Goal: Task Accomplishment & Management: Manage account settings

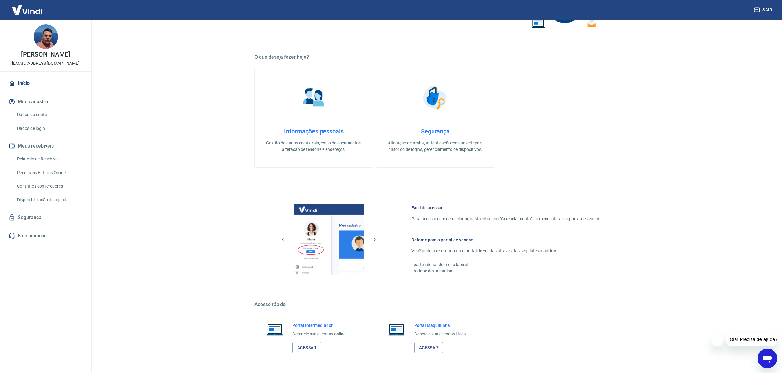
scroll to position [166, 0]
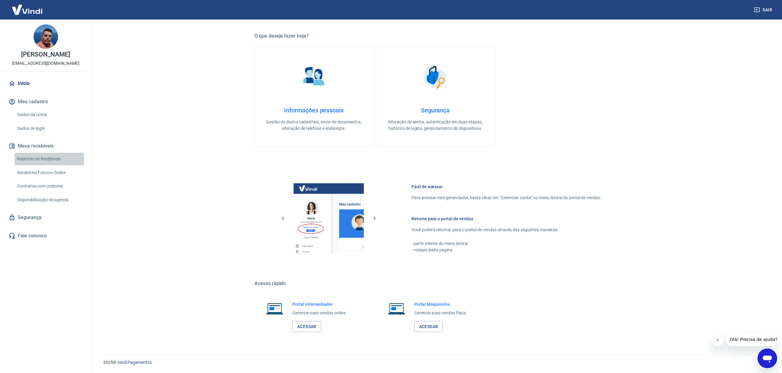
click at [66, 161] on link "Relatório de Recebíveis" at bounding box center [49, 159] width 69 height 13
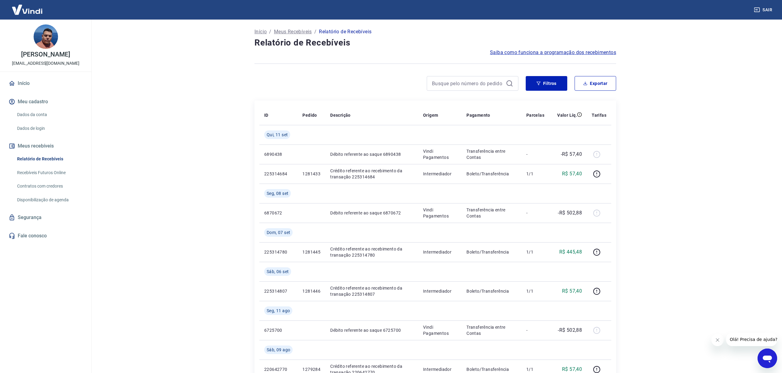
click at [34, 171] on link "Recebíveis Futuros Online" at bounding box center [49, 172] width 69 height 13
click at [32, 238] on link "Fale conosco" at bounding box center [45, 235] width 77 height 13
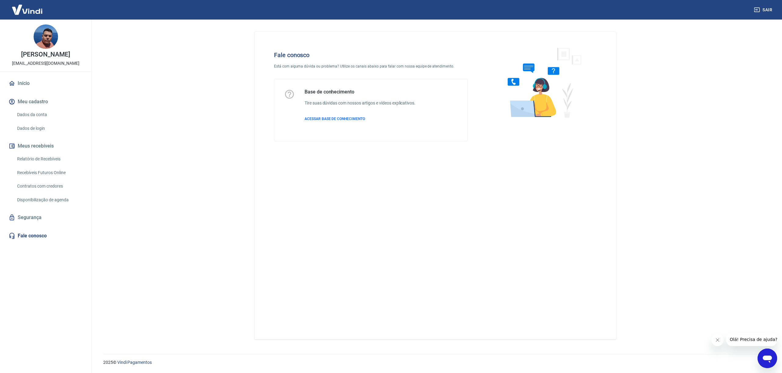
click at [765, 355] on icon "Abrir janela de mensagens" at bounding box center [767, 358] width 9 height 7
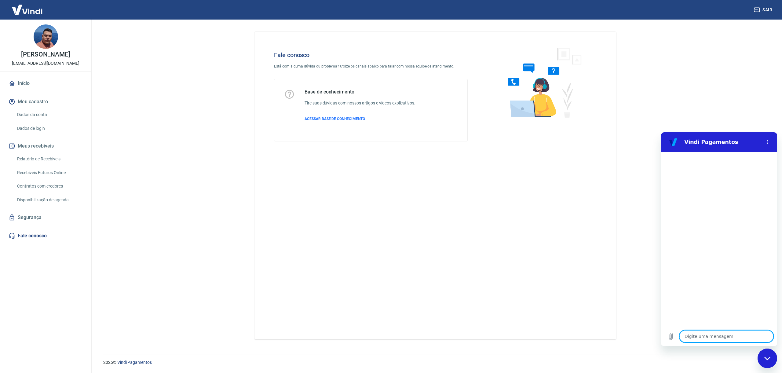
type textarea "n"
type textarea "x"
type textarea "n˜"
type textarea "x"
type textarea "nã"
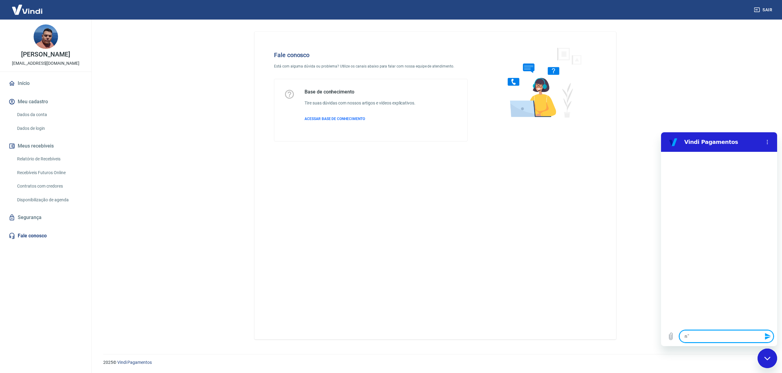
type textarea "x"
type textarea "não"
type textarea "x"
type textarea "não"
type textarea "x"
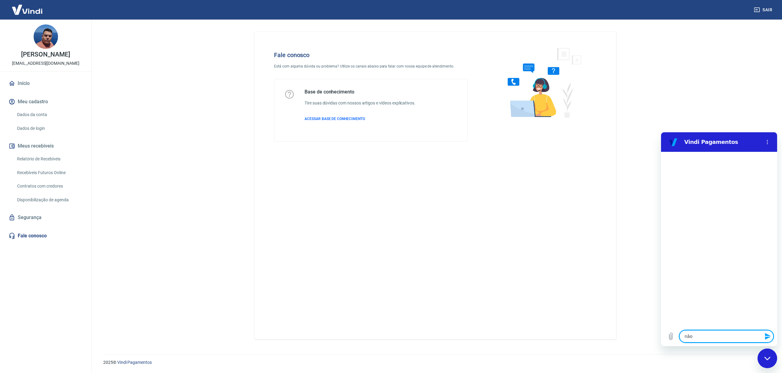
type textarea "não e"
type textarea "x"
type textarea "não es"
type textarea "x"
type textarea "não est"
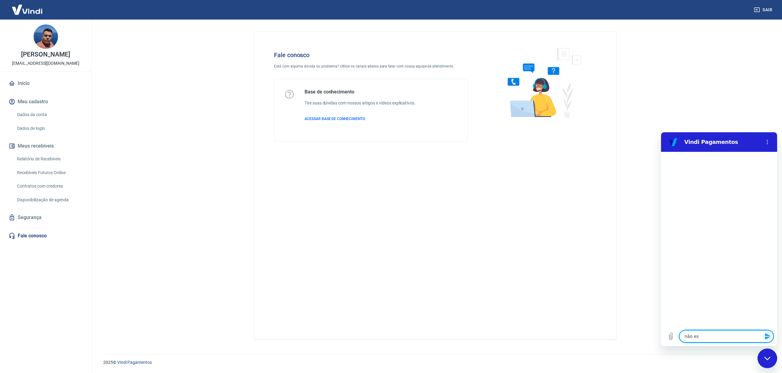
type textarea "x"
type textarea "não esto"
type textarea "x"
type textarea "não estou"
type textarea "x"
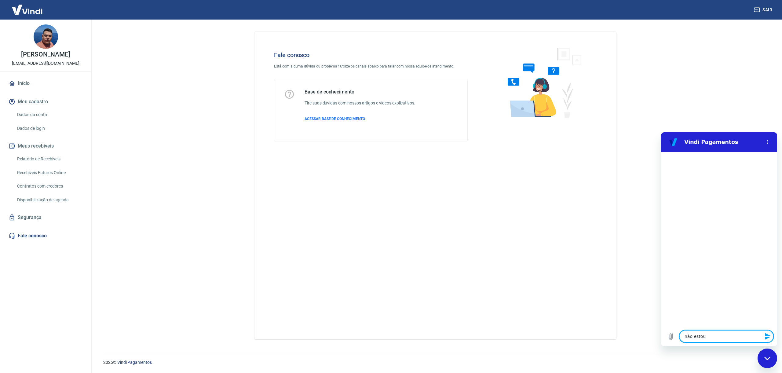
type textarea "não estou"
type textarea "x"
type textarea "não estou l"
type textarea "x"
type textarea "não estou lo"
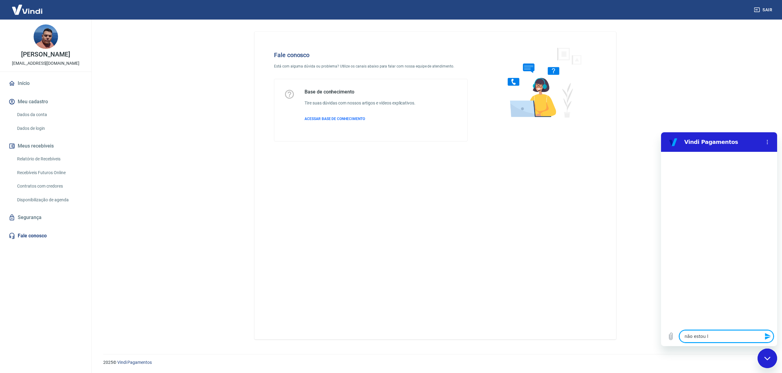
type textarea "x"
type textarea "não estou loc"
type textarea "x"
type textarea "não estou loca"
type textarea "x"
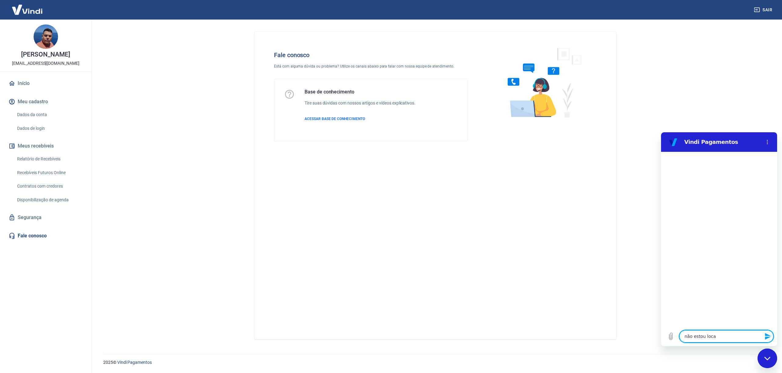
type textarea "não estou local"
type textarea "x"
type textarea "não estou locali"
type textarea "x"
type textarea "não estou localiz"
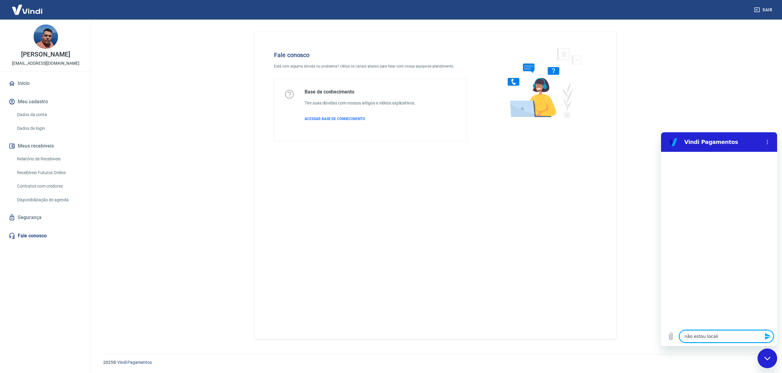
type textarea "x"
type textarea "não estou localiza"
type textarea "x"
type textarea "não estou localizan"
type textarea "x"
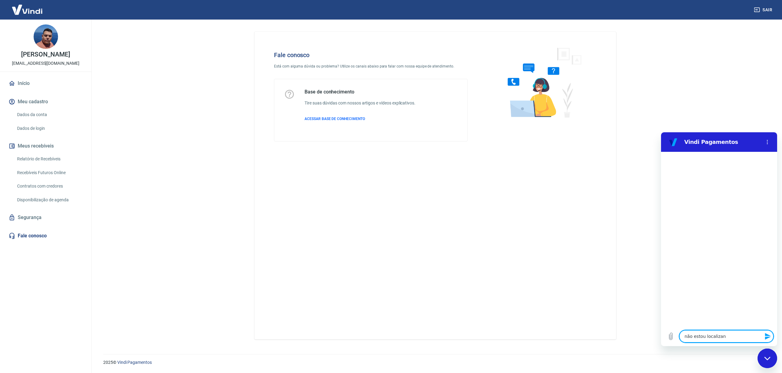
type textarea "não estou localizand"
type textarea "x"
type textarea "não estou localizando"
type textarea "x"
type textarea "não estou localizando"
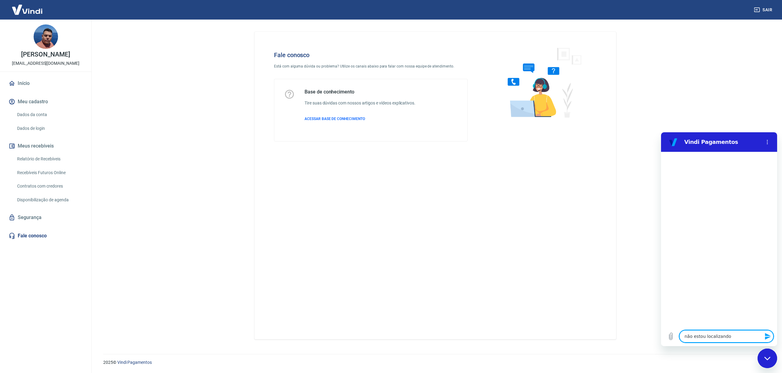
type textarea "x"
type textarea "não estou localizando m"
type textarea "x"
type textarea "não estou localizando me"
type textarea "x"
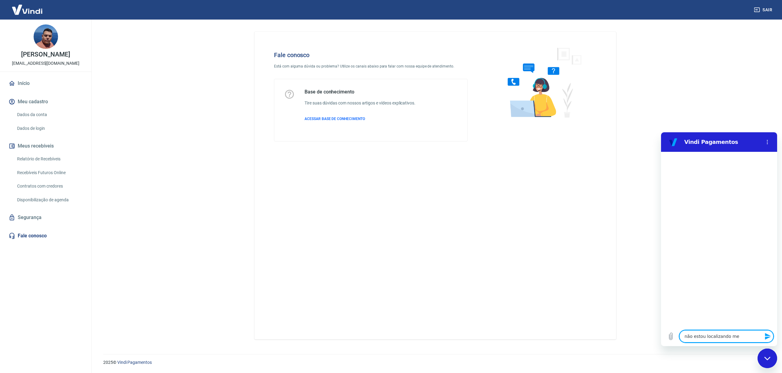
type textarea "não estou localizando meu"
type textarea "x"
type textarea "não estou localizando meus"
type textarea "x"
type textarea "não estou localizando meus"
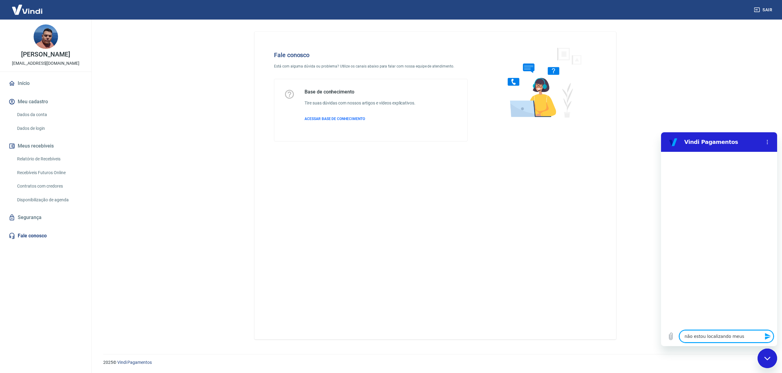
type textarea "x"
type textarea "não estou localizando meus s"
type textarea "x"
type textarea "não estou localizando meus sa"
type textarea "x"
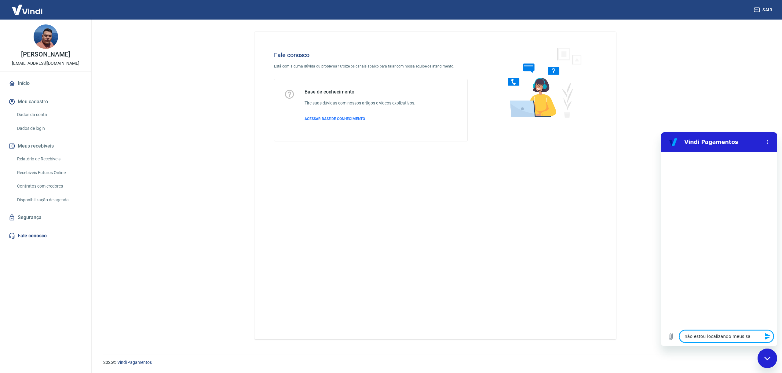
type textarea "não estou localizando meus saq"
type textarea "x"
type textarea "não estou localizando meus saqu"
type textarea "x"
type textarea "não estou localizando meus saque"
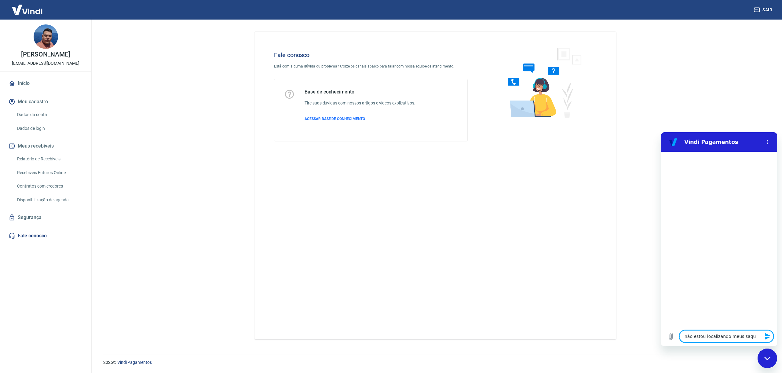
type textarea "x"
type textarea "não estou localizando meus saques"
type textarea "x"
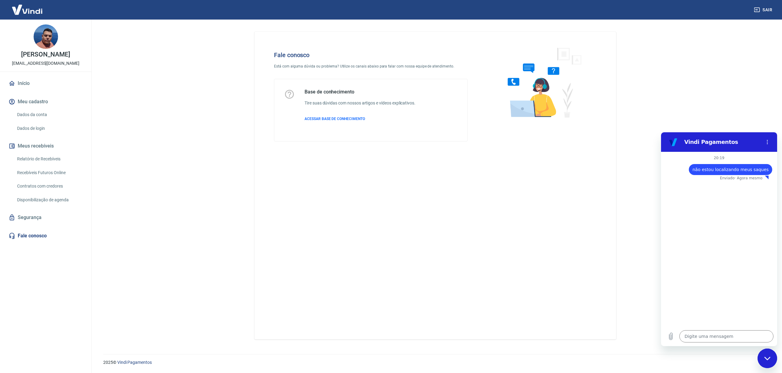
type textarea "x"
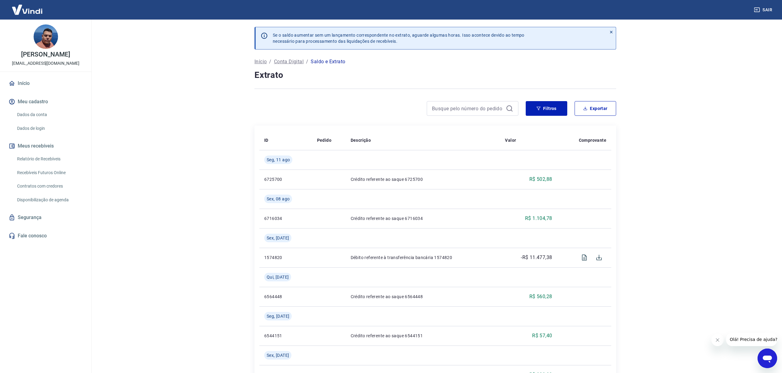
click at [296, 61] on p "Conta Digital" at bounding box center [289, 61] width 30 height 7
click at [27, 85] on link "Início" at bounding box center [45, 83] width 77 height 13
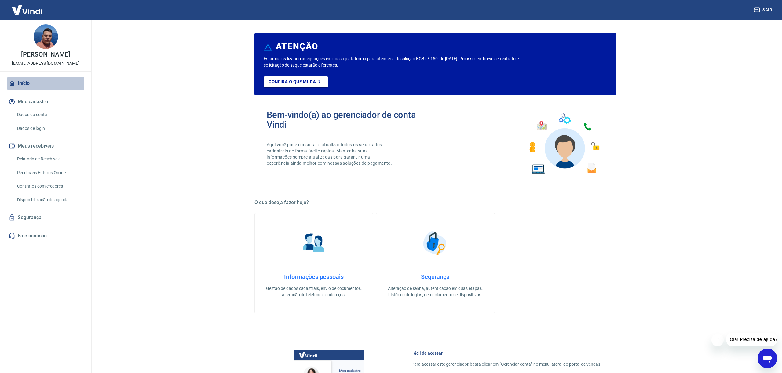
click at [21, 84] on link "Início" at bounding box center [45, 83] width 77 height 13
click at [23, 84] on link "Início" at bounding box center [45, 83] width 77 height 13
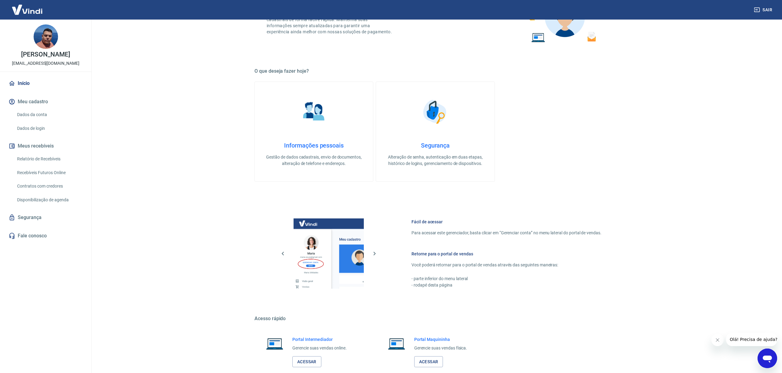
scroll to position [166, 0]
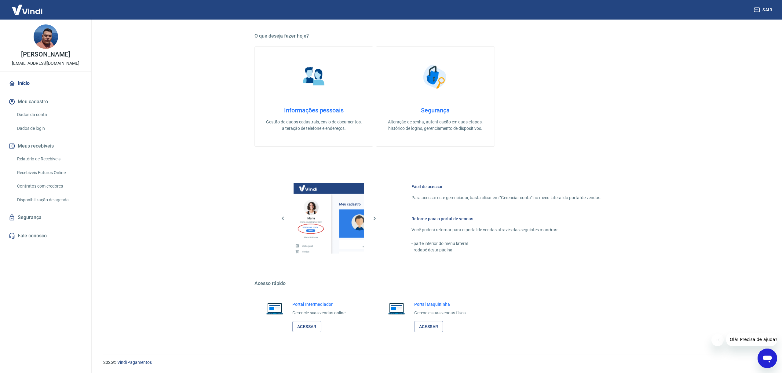
click at [37, 115] on link "Dados da conta" at bounding box center [49, 114] width 69 height 13
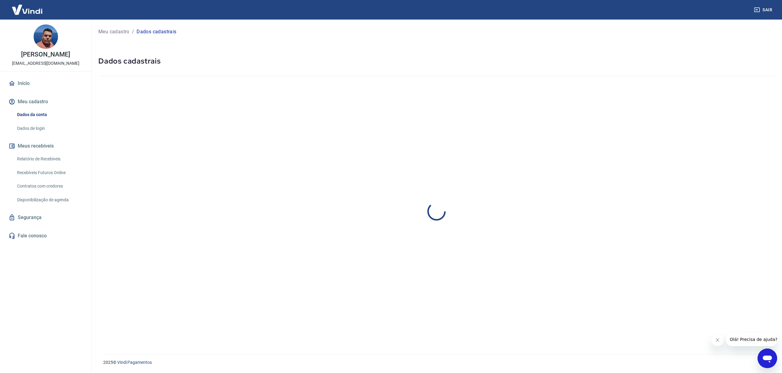
select select "SP"
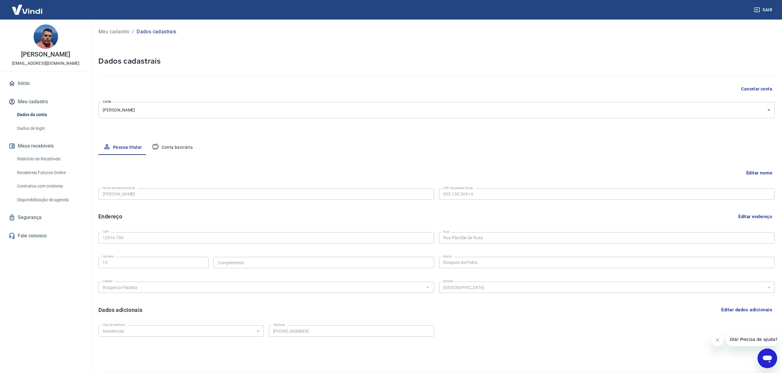
scroll to position [18, 0]
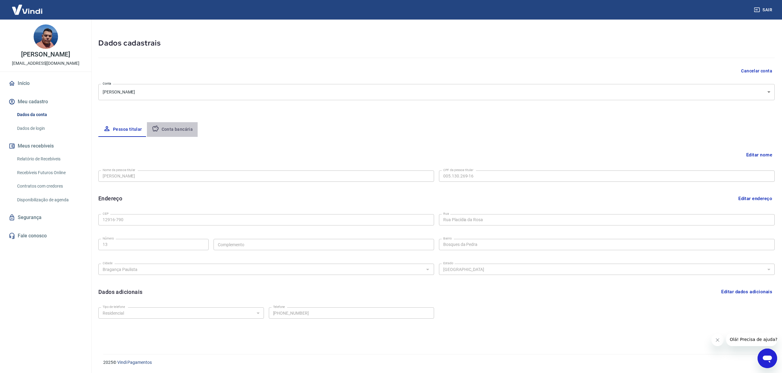
click at [175, 129] on button "Conta bancária" at bounding box center [172, 129] width 51 height 15
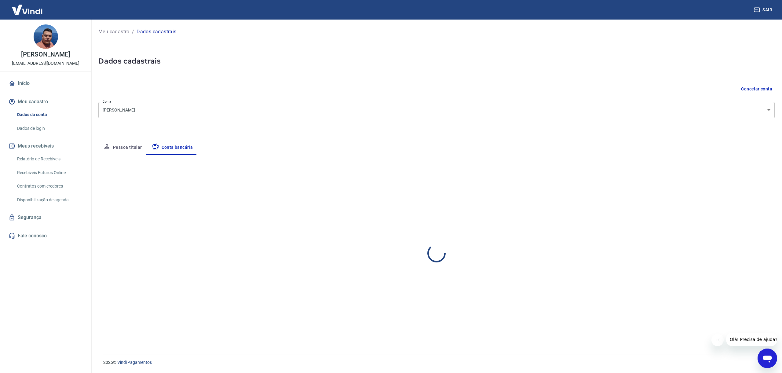
select select "1"
click at [25, 125] on link "Dados de login" at bounding box center [49, 128] width 69 height 13
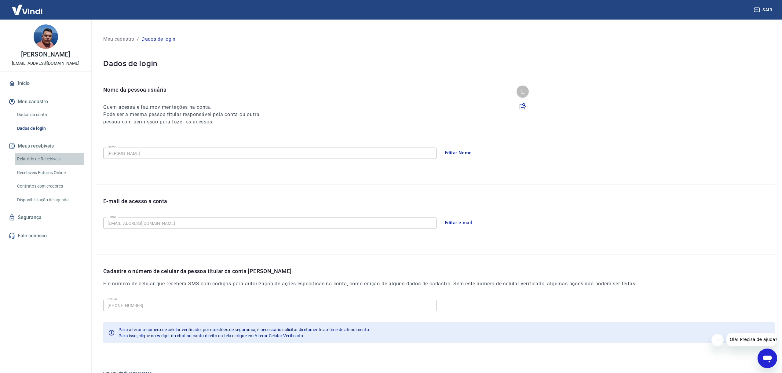
click at [37, 162] on link "Relatório de Recebíveis" at bounding box center [49, 159] width 69 height 13
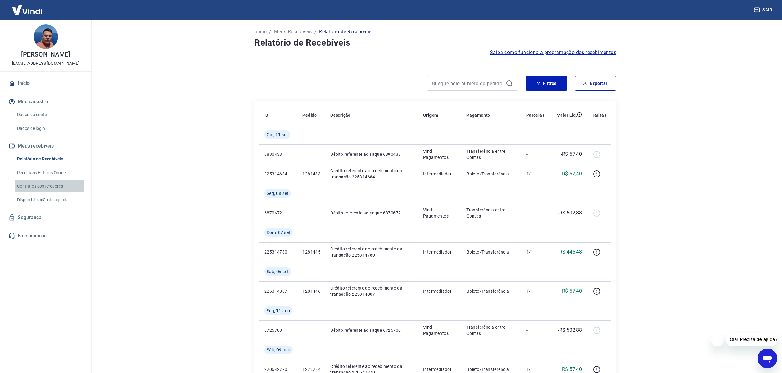
click at [52, 186] on link "Contratos com credores" at bounding box center [49, 186] width 69 height 13
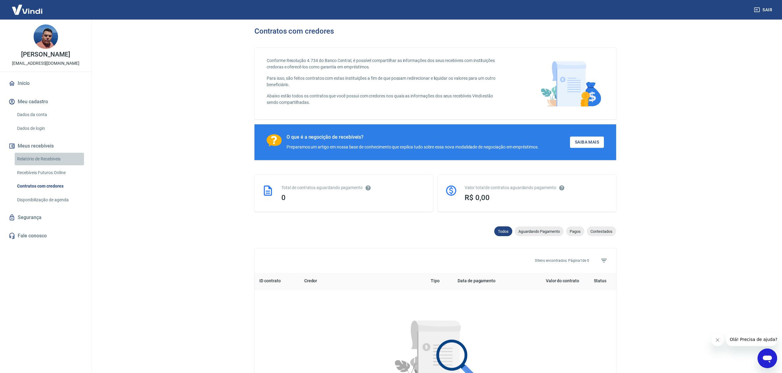
click at [49, 164] on link "Relatório de Recebíveis" at bounding box center [49, 159] width 69 height 13
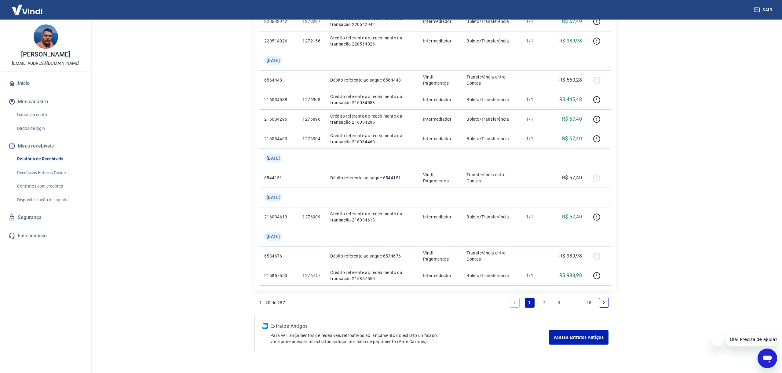
scroll to position [458, 0]
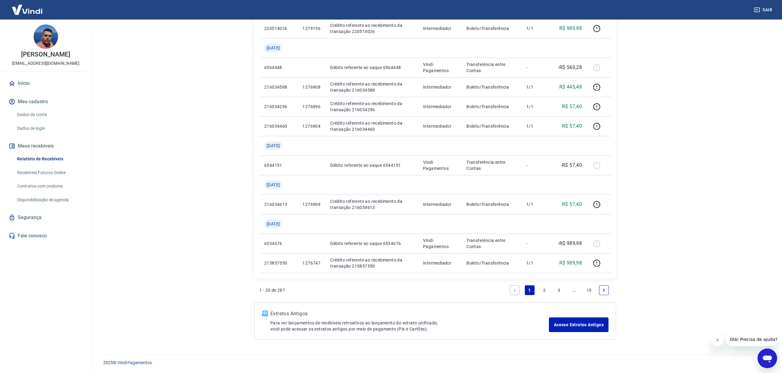
click at [764, 358] on icon "Abrir janela de mensagens" at bounding box center [767, 358] width 9 height 7
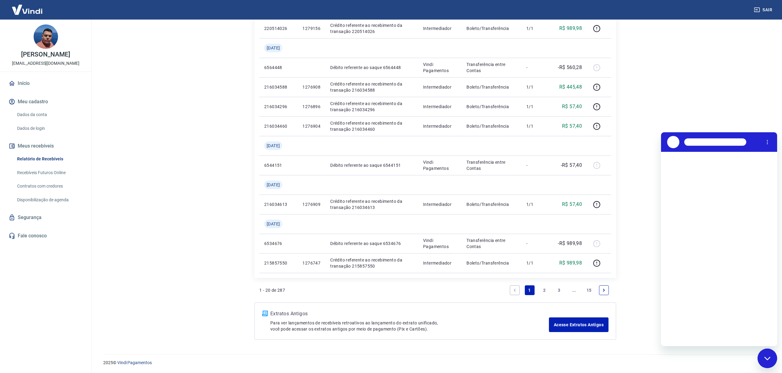
scroll to position [0, 0]
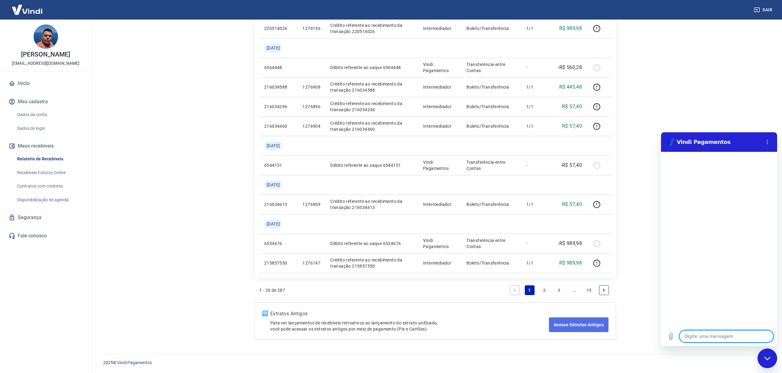
click at [564, 323] on link "Acesse Extratos Antigos" at bounding box center [579, 324] width 60 height 15
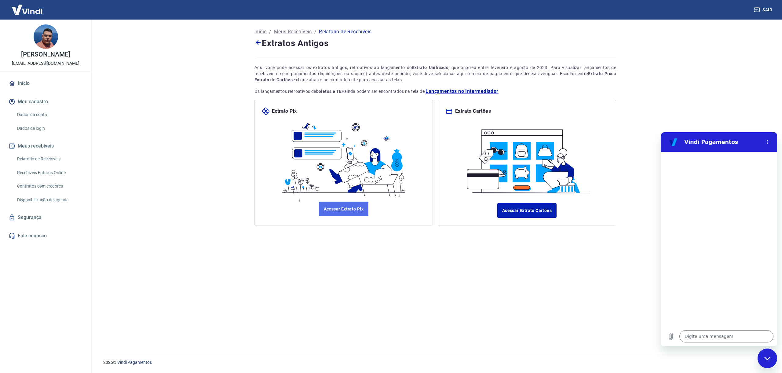
click at [358, 211] on link "Acessar Extrato Pix" at bounding box center [344, 209] width 50 height 15
click at [132, 98] on main "Início / Meus Recebíveis / Relatório de Recebíveis Extratos Antigos Aqui você p…" at bounding box center [435, 196] width 693 height 353
click at [486, 91] on span "Lançamentos no Intermediador" at bounding box center [461, 91] width 73 height 7
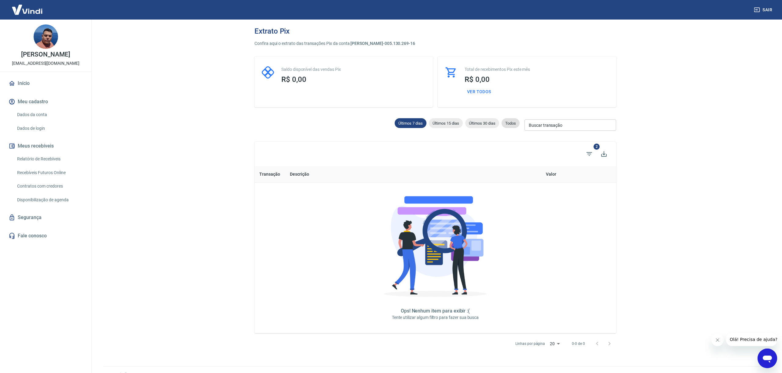
click at [512, 125] on span "Todos" at bounding box center [510, 123] width 18 height 5
click at [477, 90] on button "Ver todos" at bounding box center [478, 91] width 29 height 11
select select "receivable"
type input "01/09/2025"
click at [512, 118] on div "Últimos 7 dias Últimos 15 dias Últimos 30 dias Todos Buscar transação Buscar tr…" at bounding box center [435, 124] width 362 height 15
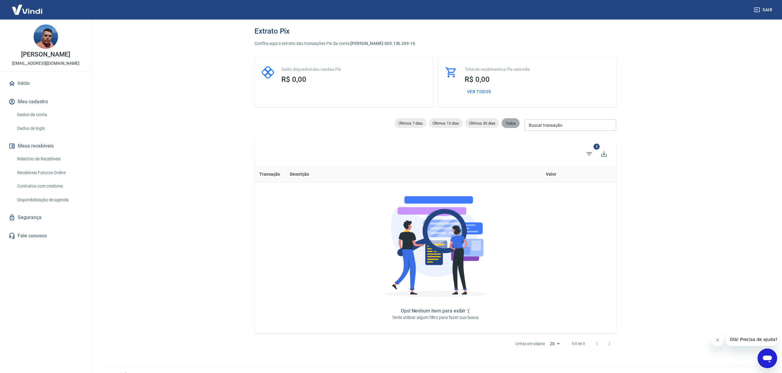
click at [512, 123] on span "Todos" at bounding box center [510, 123] width 18 height 5
select select
click at [300, 177] on th "Descrição" at bounding box center [366, 174] width 163 height 16
click at [39, 159] on link "Relatório de Recebíveis" at bounding box center [49, 159] width 69 height 13
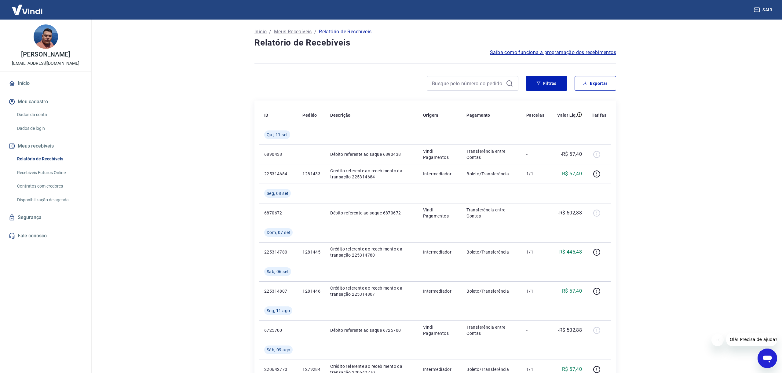
click at [563, 51] on span "Saiba como funciona a programação dos recebimentos" at bounding box center [553, 52] width 126 height 7
click at [39, 117] on link "Dados da conta" at bounding box center [49, 114] width 69 height 13
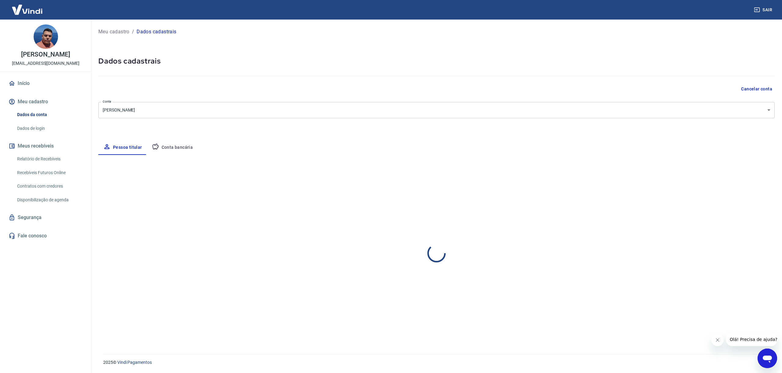
select select "SP"
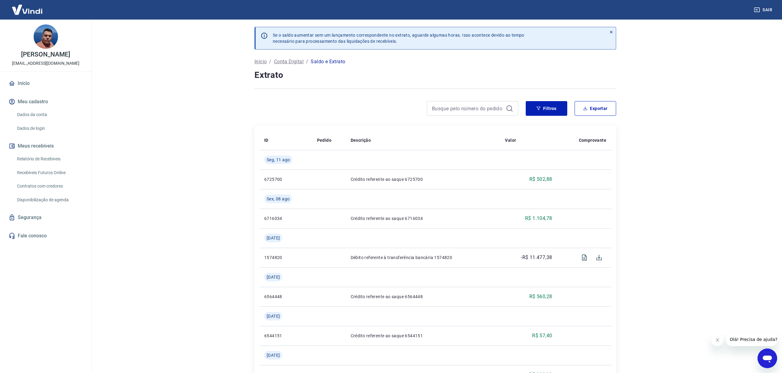
click at [766, 352] on div "Abrir janela de mensagens" at bounding box center [767, 358] width 18 height 18
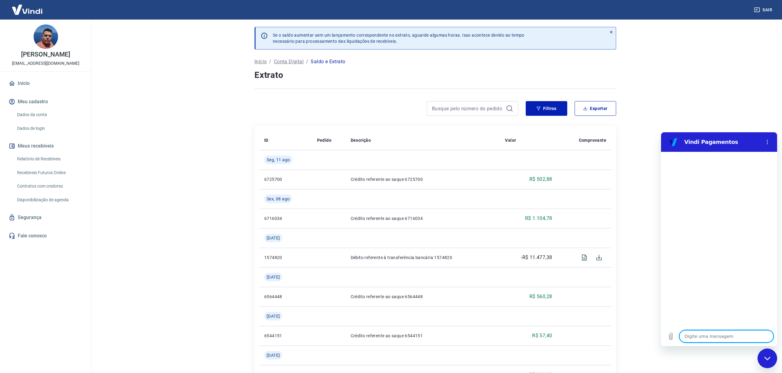
type textarea "O"
type textarea "x"
type textarea "n"
type textarea "x"
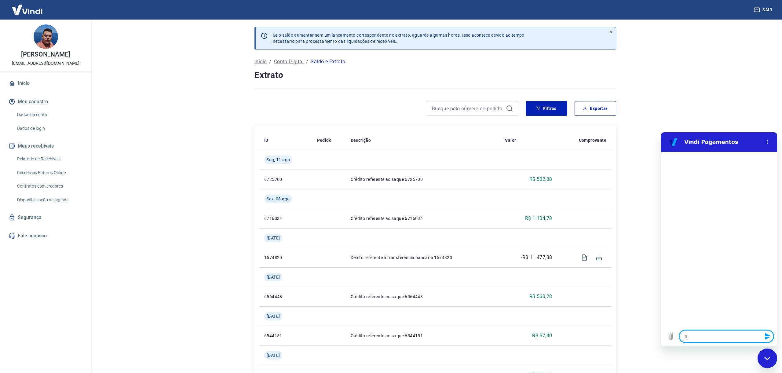
type textarea "n˜"
type textarea "x"
type textarea "nã"
type textarea "x"
type textarea "não"
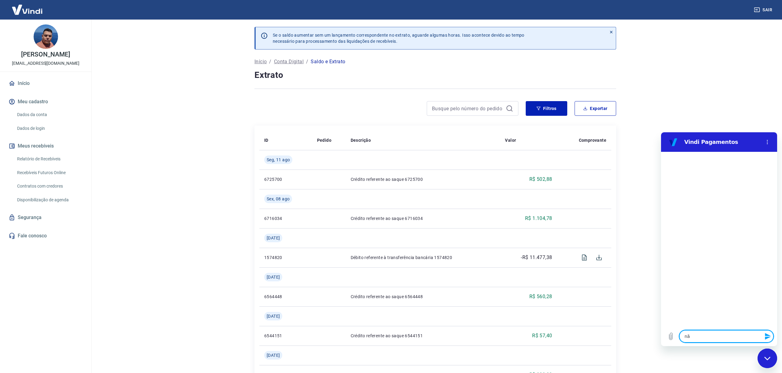
type textarea "x"
type textarea "não"
type textarea "x"
type textarea "não e"
type textarea "x"
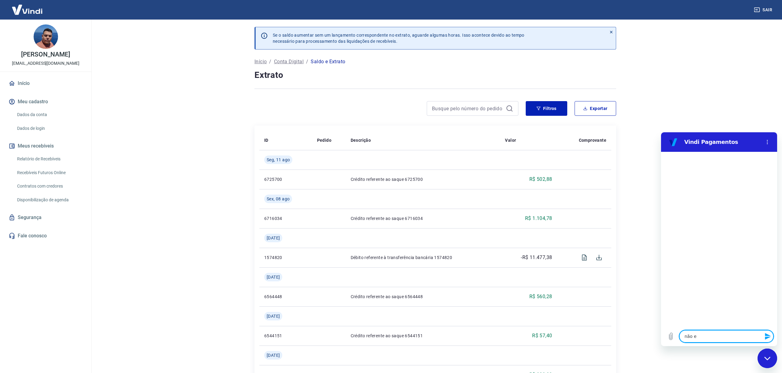
type textarea "não es"
type textarea "x"
type textarea "não est"
type textarea "x"
type textarea "não esto"
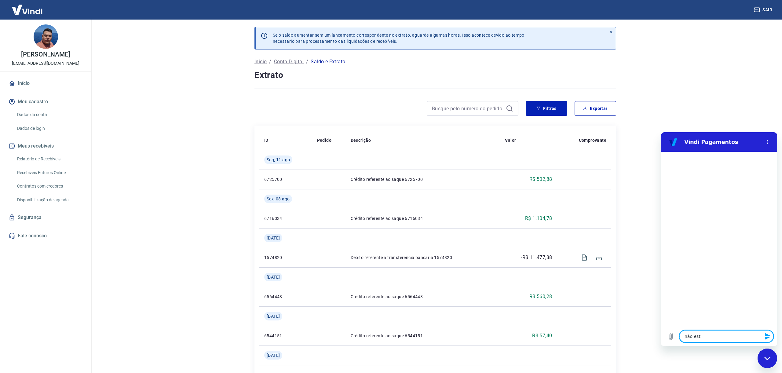
type textarea "x"
type textarea "não estou"
type textarea "x"
type textarea "não estou"
type textarea "x"
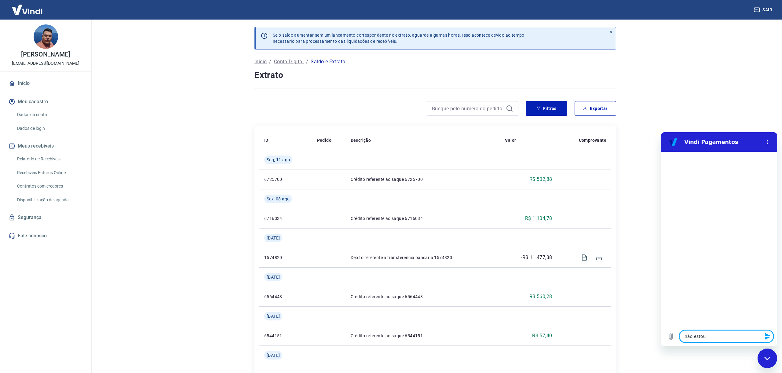
type textarea "não estou c"
type textarea "x"
type textarea "não estou co"
type textarea "x"
type textarea "não estou con"
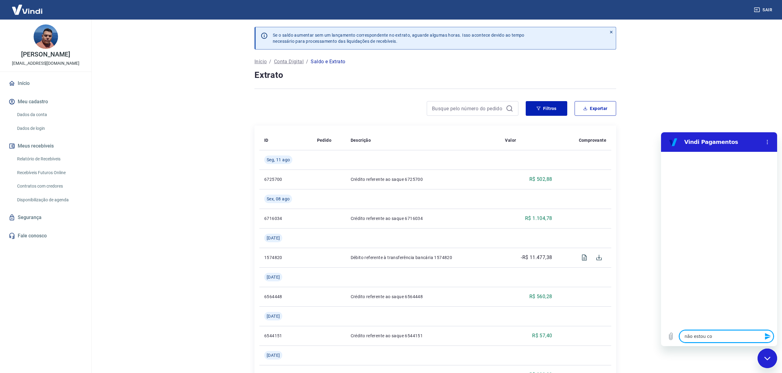
type textarea "x"
type textarea "não estou cons"
type textarea "x"
type textarea "não estou conse"
type textarea "x"
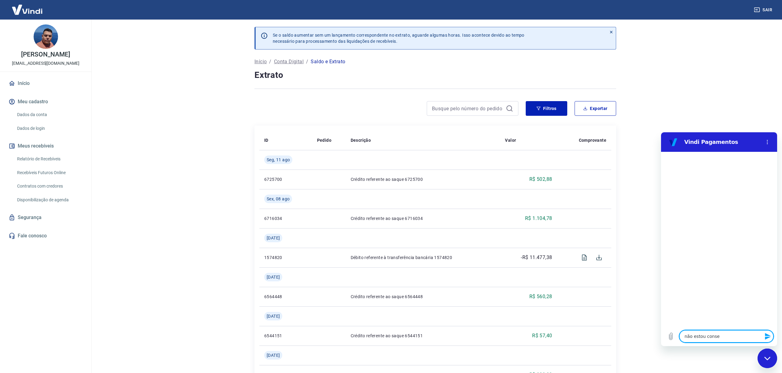
type textarea "não estou conseg"
type textarea "x"
type textarea "não estou consegu"
type textarea "x"
type textarea "não estou consegui"
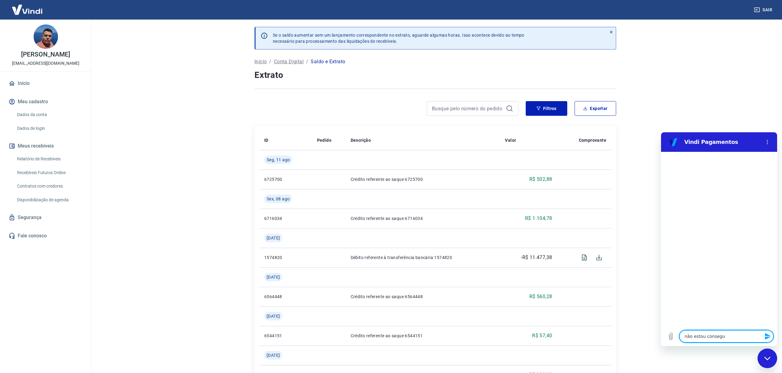
type textarea "x"
type textarea "não estou conseguin"
type textarea "x"
type textarea "não estou conseguind"
type textarea "x"
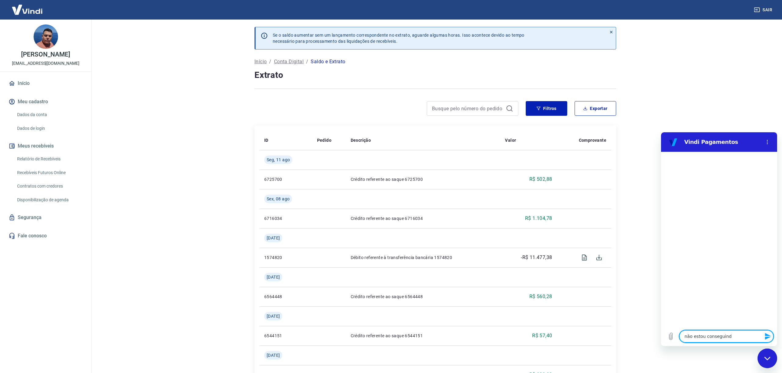
type textarea "não estou conseguindo"
type textarea "x"
type textarea "não estou conseguindo"
type textarea "x"
type textarea "não estou conseguindo s"
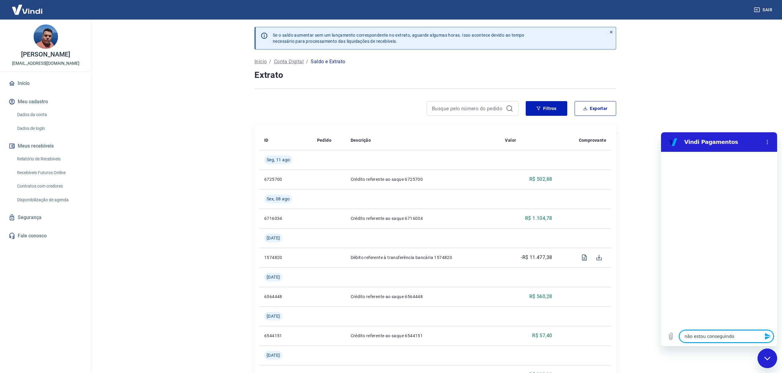
type textarea "x"
type textarea "não estou conseguindo sa"
type textarea "x"
type textarea "não estou conseguindo sac"
type textarea "x"
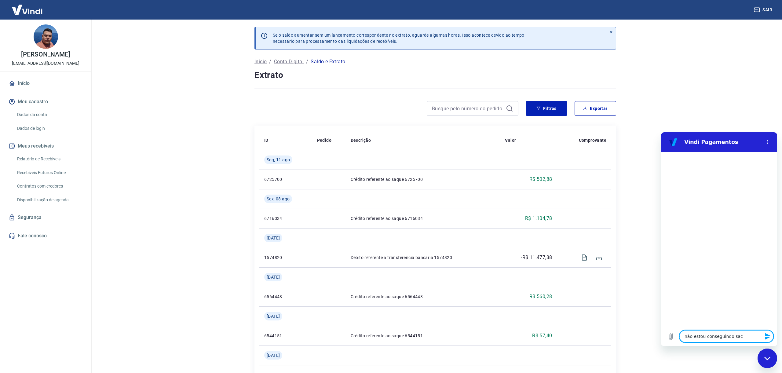
type textarea "não estou conseguindo saca"
type textarea "x"
type textarea "não estou conseguindo sacar"
type textarea "x"
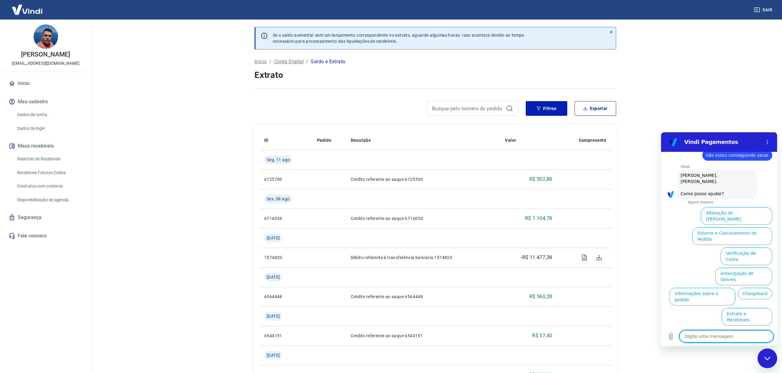
scroll to position [3, 0]
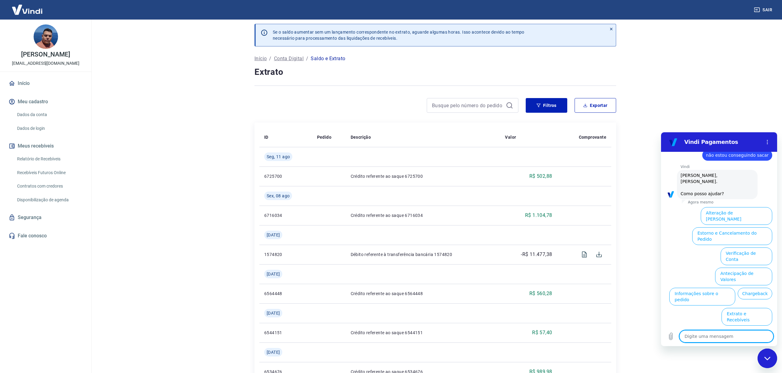
type textarea "f"
type textarea "x"
type textarea "fa"
type textarea "x"
type textarea "fal"
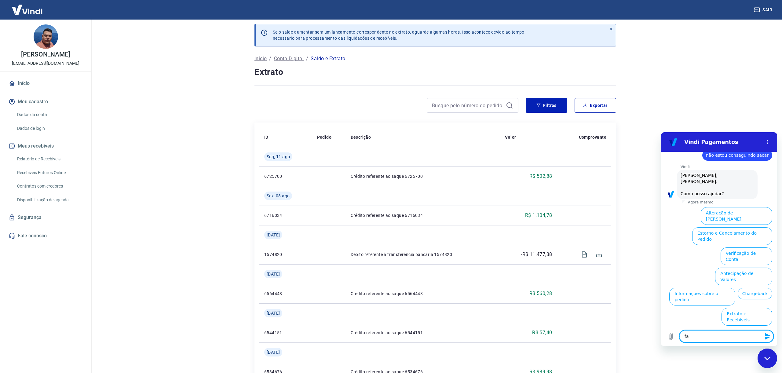
type textarea "x"
type textarea "fala"
type textarea "x"
type textarea "falar"
type textarea "x"
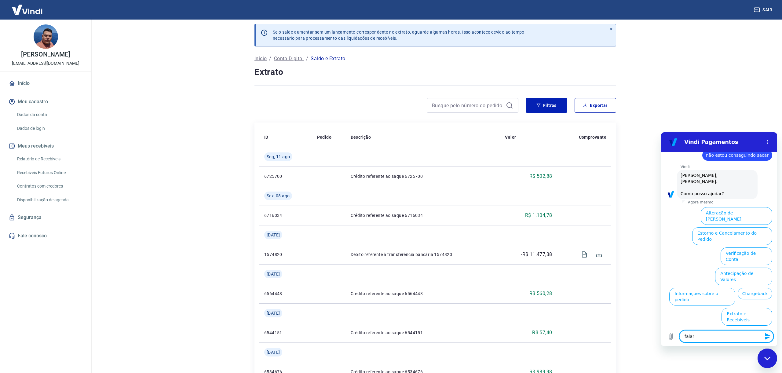
type textarea "falar"
type textarea "x"
type textarea "falar c"
type textarea "x"
type textarea "falar co"
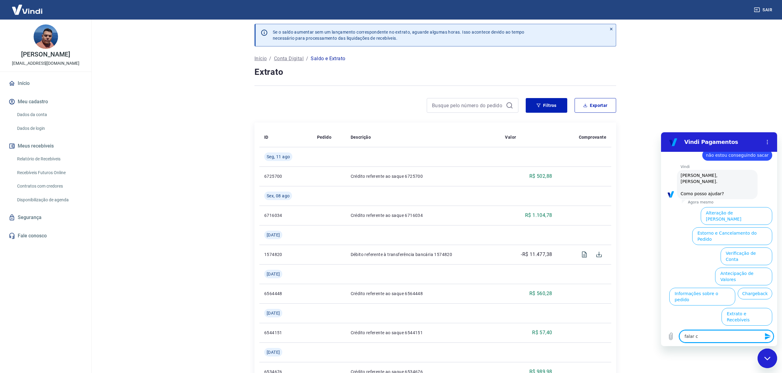
type textarea "x"
type textarea "falar com"
type textarea "x"
type textarea "falar com"
type textarea "x"
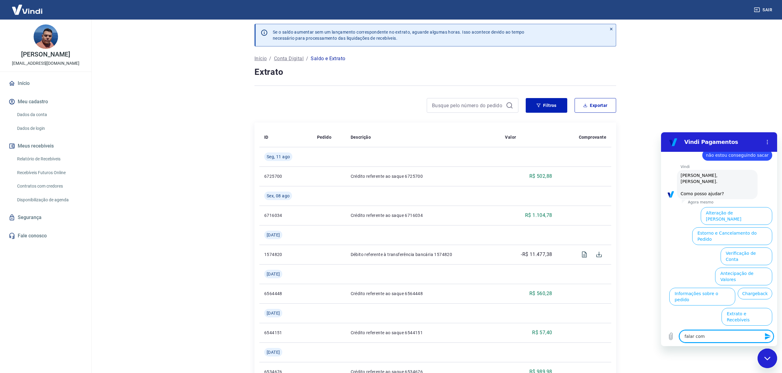
type textarea "falar com a"
type textarea "x"
type textarea "falar com at"
type textarea "x"
type textarea "falar com ate"
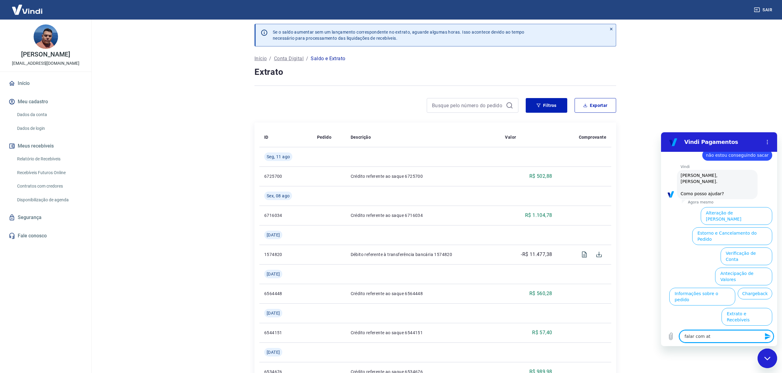
type textarea "x"
type textarea "falar com aten"
type textarea "x"
type textarea "falar com atend"
type textarea "x"
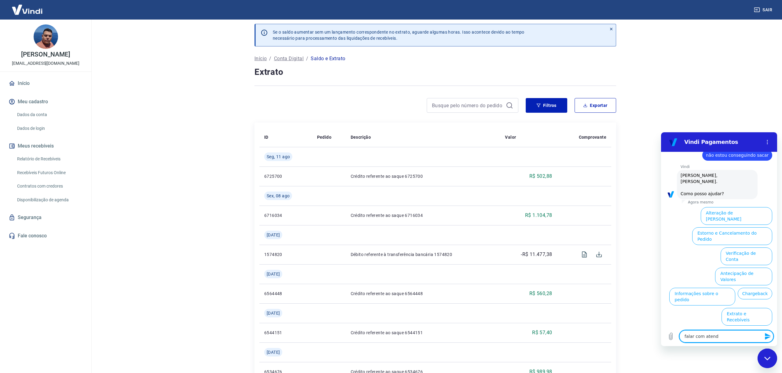
type textarea "falar com atende"
type textarea "x"
type textarea "falar com atenden"
type textarea "x"
type textarea "falar com atendent"
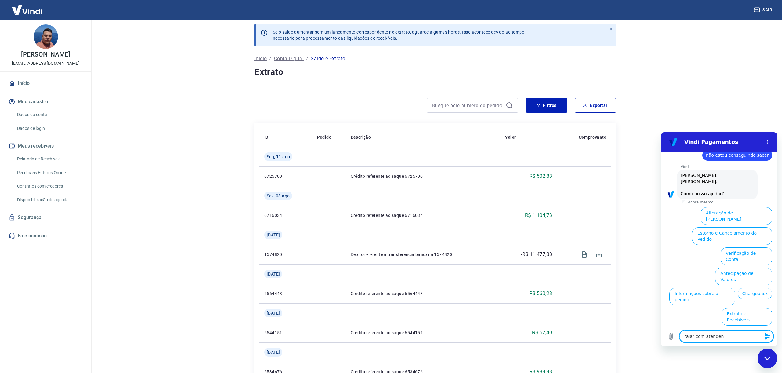
type textarea "x"
type textarea "falar com atendente"
type textarea "x"
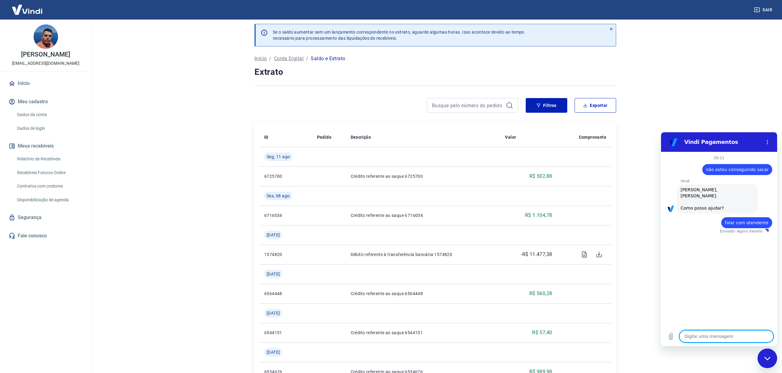
type textarea "x"
type textarea "a"
type textarea "x"
type textarea "aj"
type textarea "x"
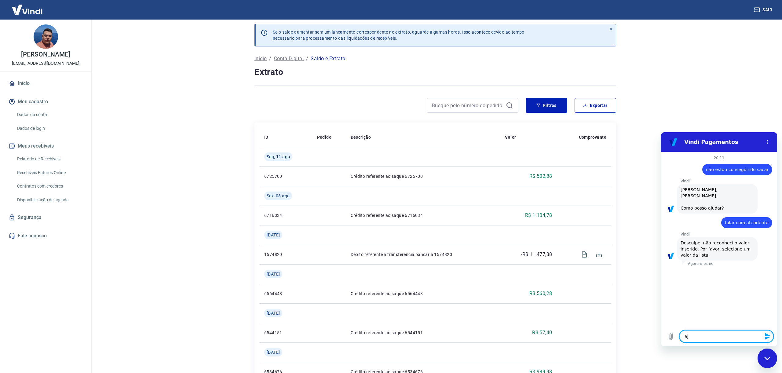
type textarea "aju"
type textarea "x"
type textarea "ajud"
type textarea "x"
type textarea "ajuda"
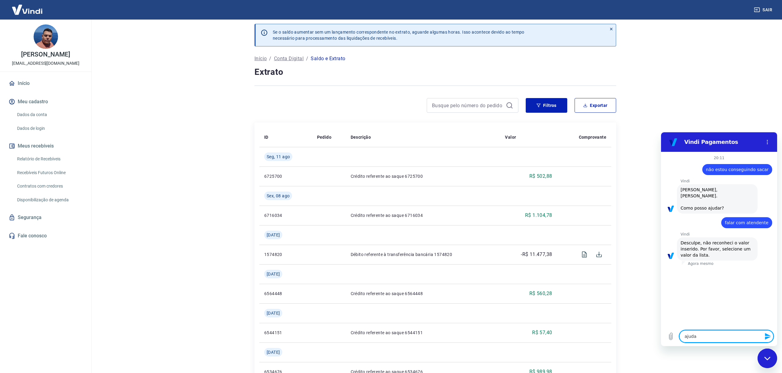
type textarea "x"
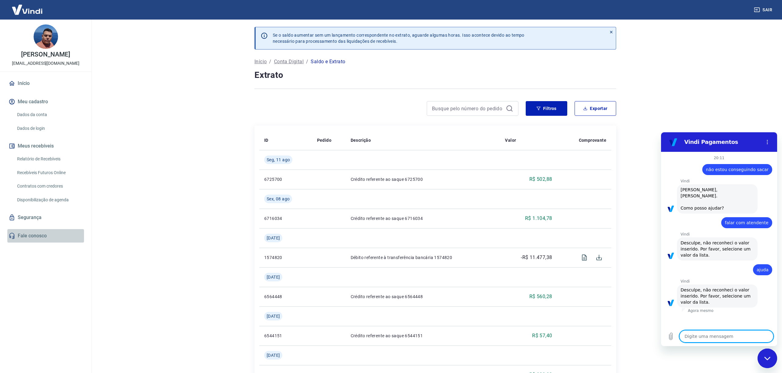
click at [34, 233] on link "Fale conosco" at bounding box center [45, 235] width 77 height 13
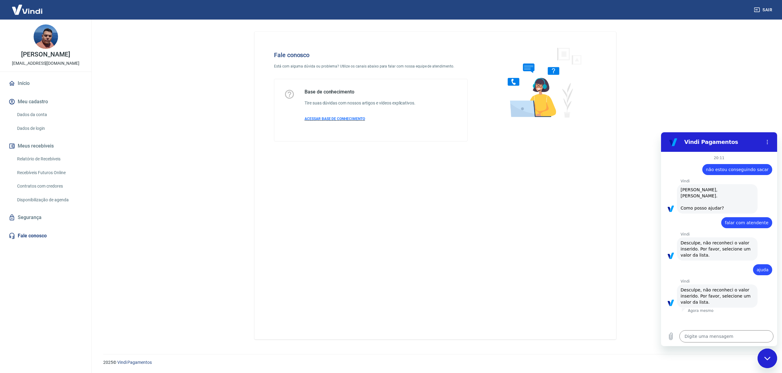
click at [348, 117] on span "ACESSAR BASE DE CONHECIMENTO" at bounding box center [334, 119] width 60 height 4
click at [33, 220] on link "Segurança" at bounding box center [45, 217] width 77 height 13
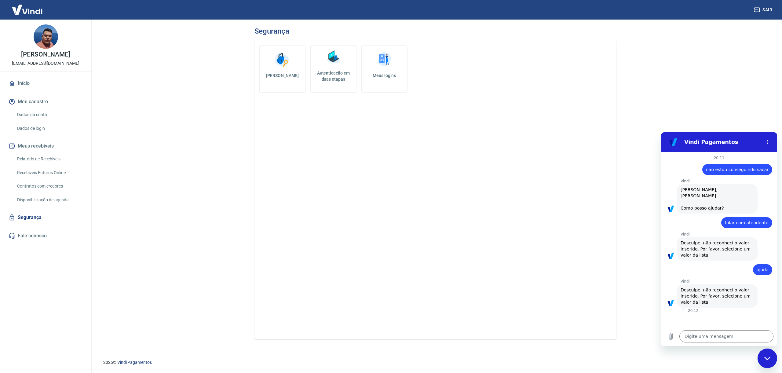
click at [26, 9] on img at bounding box center [27, 9] width 40 height 19
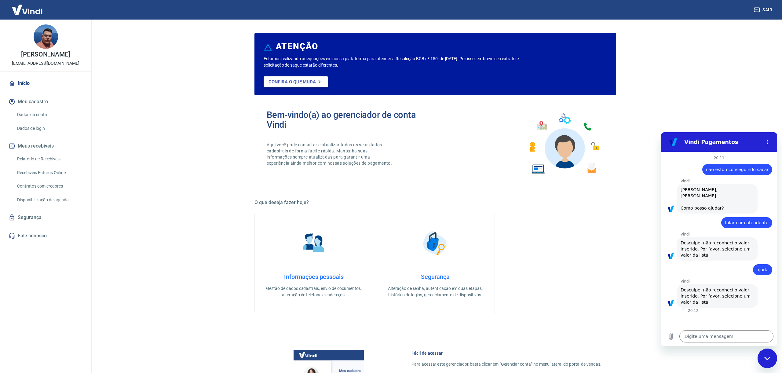
click at [287, 81] on p "Confira o que muda" at bounding box center [291, 81] width 47 height 5
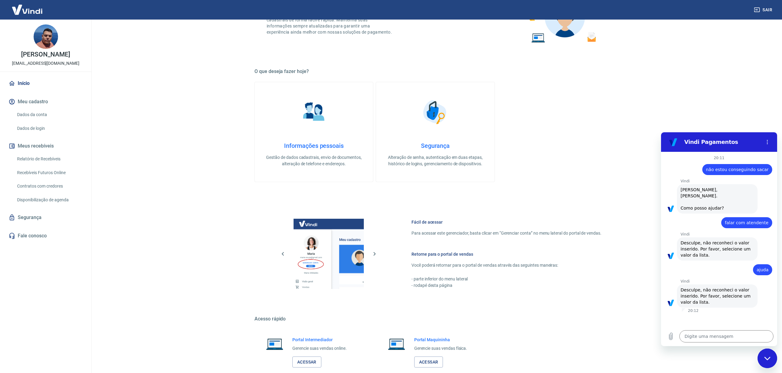
scroll to position [166, 0]
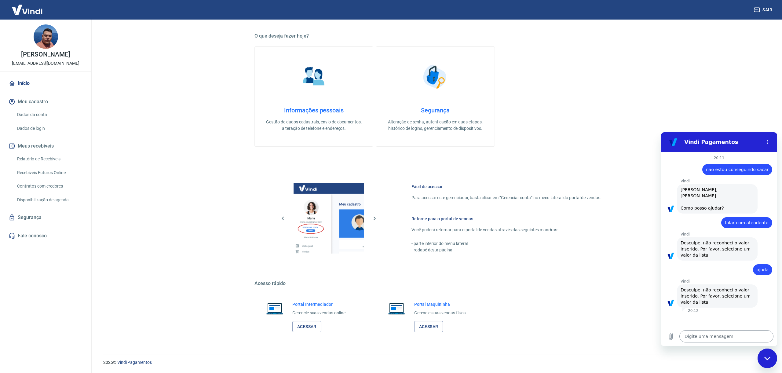
click at [716, 332] on textarea at bounding box center [726, 336] width 94 height 12
click at [133, 359] on div "2025 © Vindi Pagamentos" at bounding box center [435, 360] width 679 height 26
click at [133, 361] on link "Vindi Pagamentos" at bounding box center [134, 362] width 35 height 5
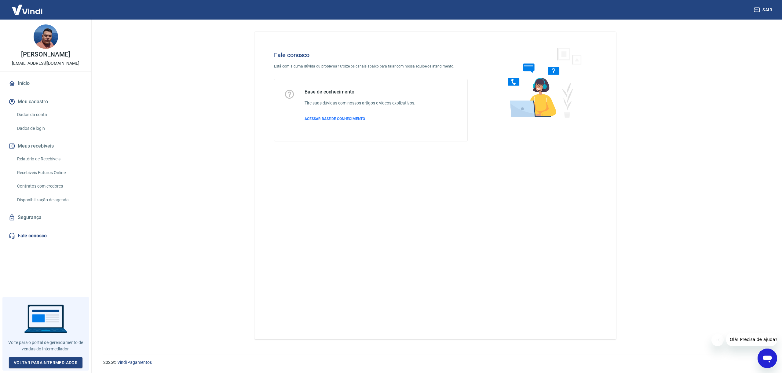
click at [761, 339] on span "Olá! Precisa de ajuda?" at bounding box center [754, 339] width 48 height 5
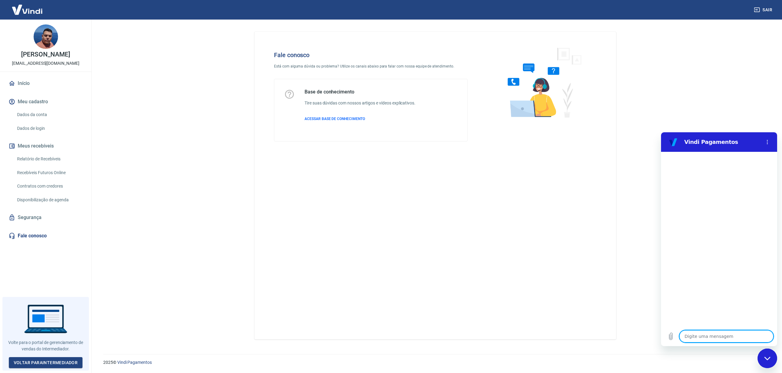
type textarea "o"
type textarea "x"
type textarea "oi"
type textarea "x"
click at [768, 143] on icon "Menu de opções" at bounding box center [767, 142] width 5 height 5
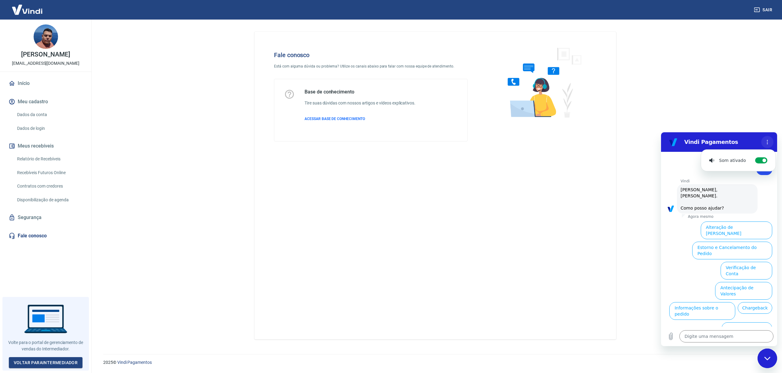
scroll to position [14, 0]
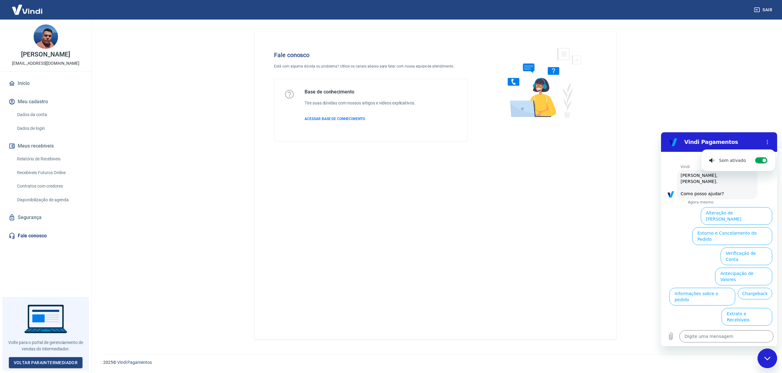
click at [737, 143] on h2 "Vindi Pagamentos" at bounding box center [721, 141] width 75 height 7
click at [758, 308] on button "Extrato e Recebíveis" at bounding box center [746, 317] width 51 height 18
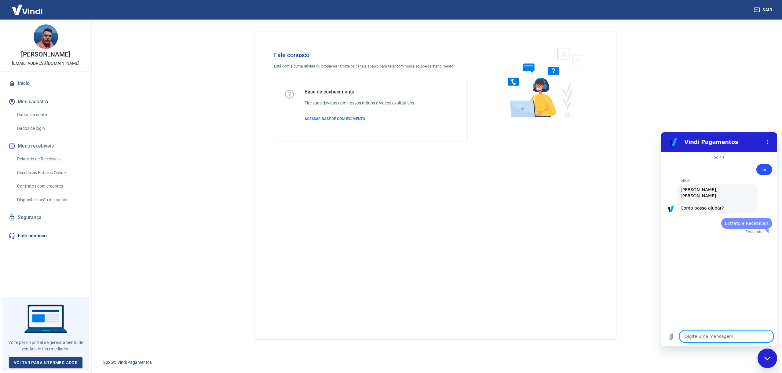
scroll to position [0, 0]
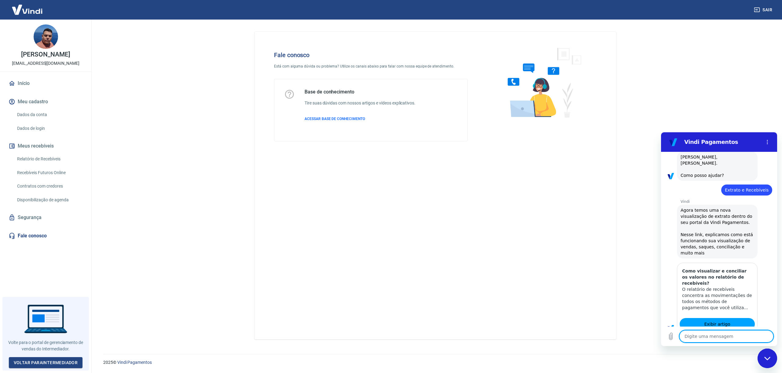
type textarea "x"
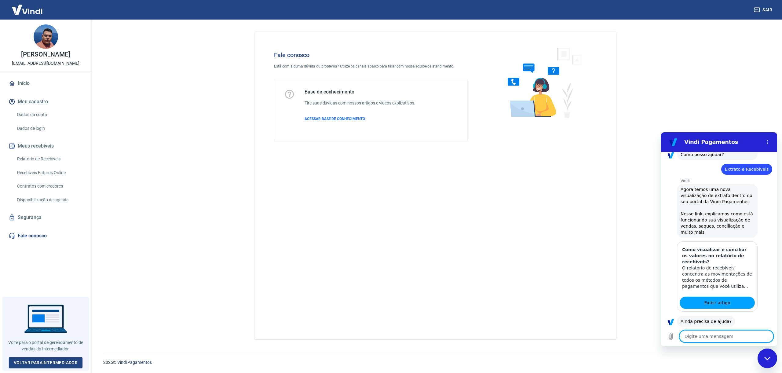
scroll to position [69, 0]
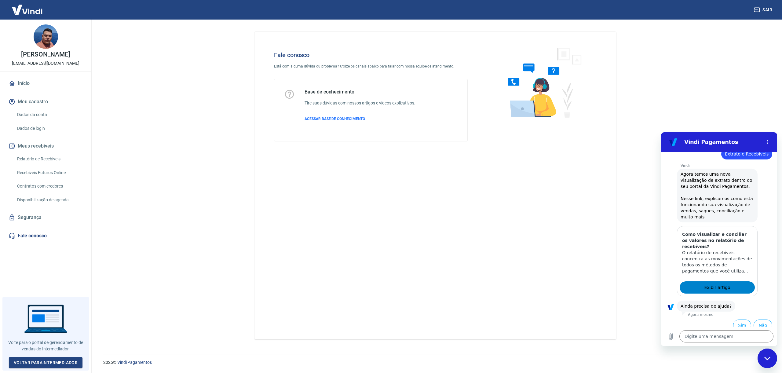
click at [721, 284] on span "Exibir artigo" at bounding box center [717, 287] width 26 height 7
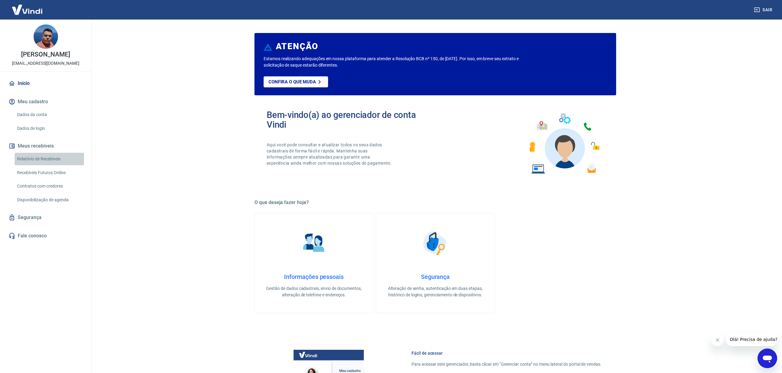
click at [57, 161] on link "Relatório de Recebíveis" at bounding box center [49, 159] width 69 height 13
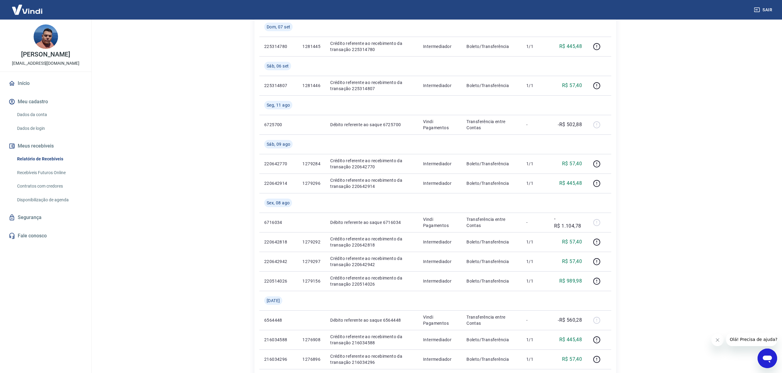
scroll to position [458, 0]
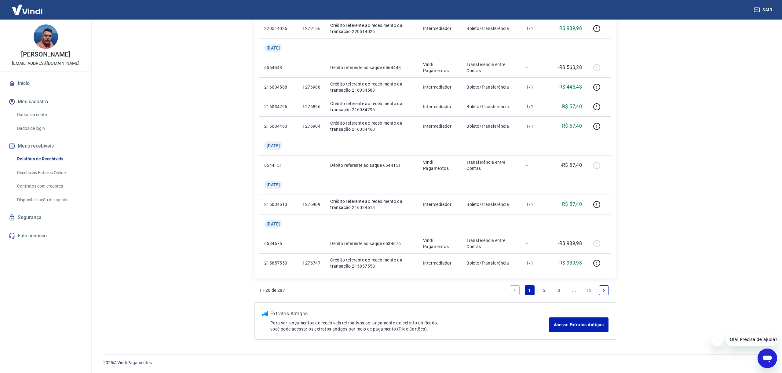
click at [588, 289] on link "15" at bounding box center [589, 290] width 10 height 10
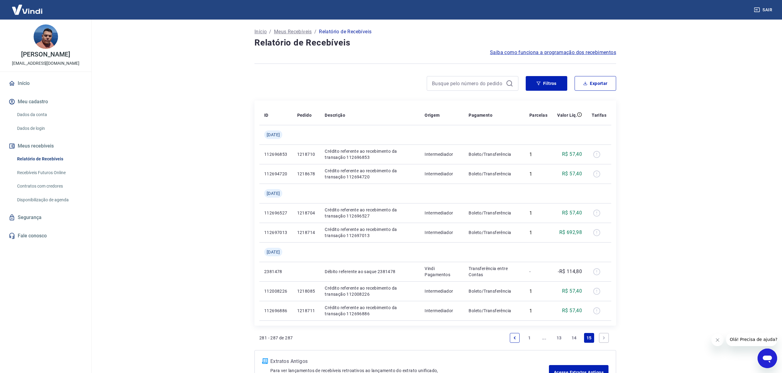
click at [526, 339] on link "1" at bounding box center [529, 338] width 10 height 10
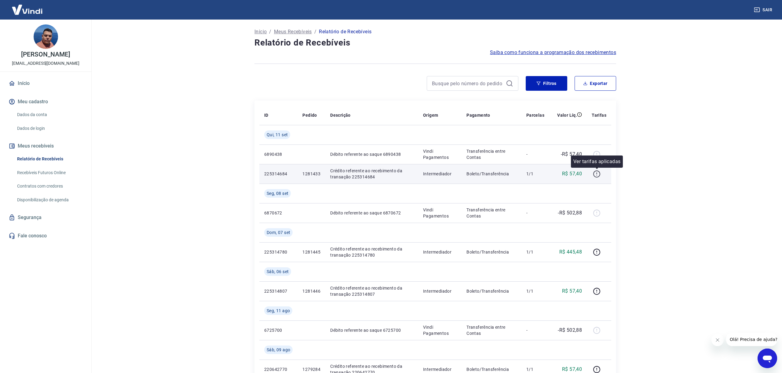
click at [598, 173] on icon "button" at bounding box center [597, 174] width 8 height 8
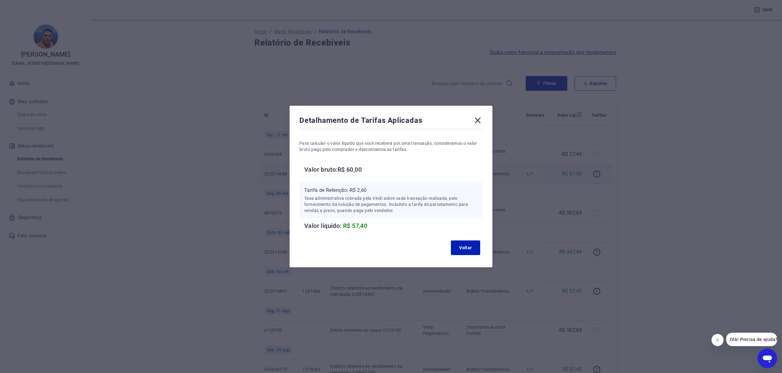
click at [480, 122] on icon at bounding box center [478, 121] width 6 height 6
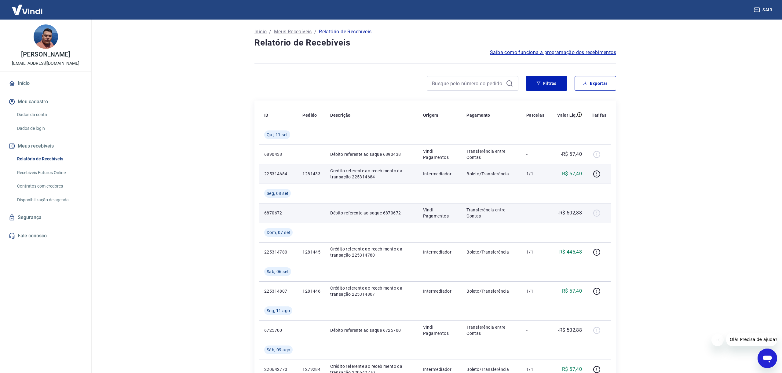
click at [598, 213] on div at bounding box center [599, 213] width 15 height 10
click at [492, 214] on p "Transferência entre Contas" at bounding box center [491, 213] width 50 height 12
click at [389, 216] on p "Débito referente ao saque 6870672" at bounding box center [371, 213] width 83 height 6
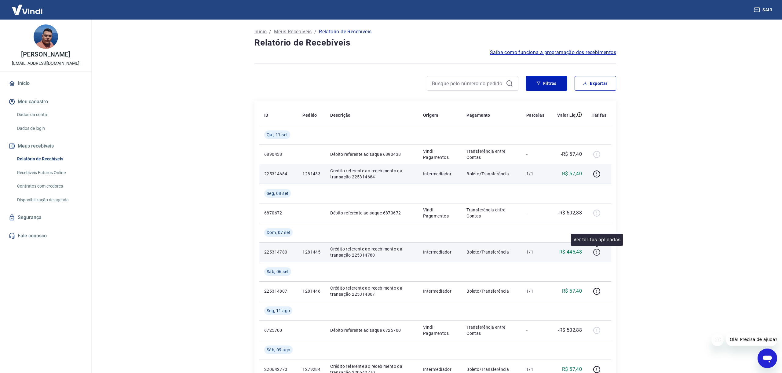
click at [599, 251] on icon "button" at bounding box center [597, 252] width 8 height 8
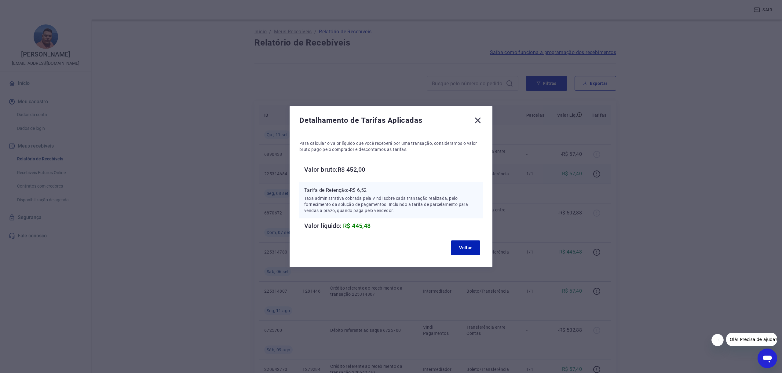
click at [481, 121] on icon at bounding box center [478, 120] width 10 height 10
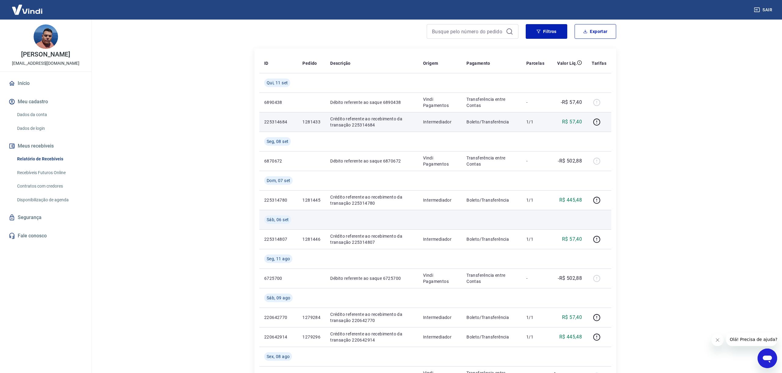
scroll to position [57, 0]
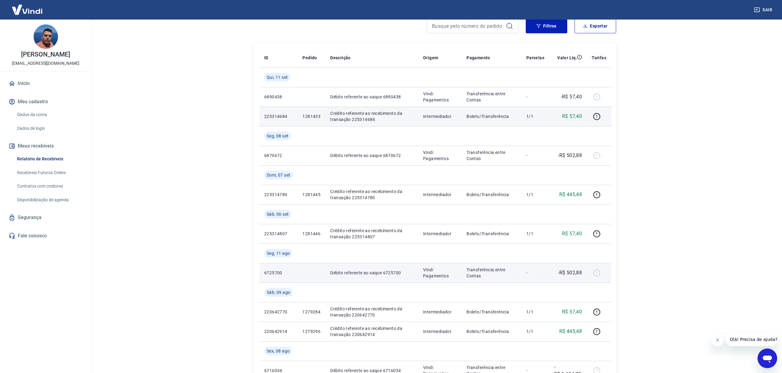
click at [486, 271] on p "Transferência entre Contas" at bounding box center [491, 273] width 50 height 12
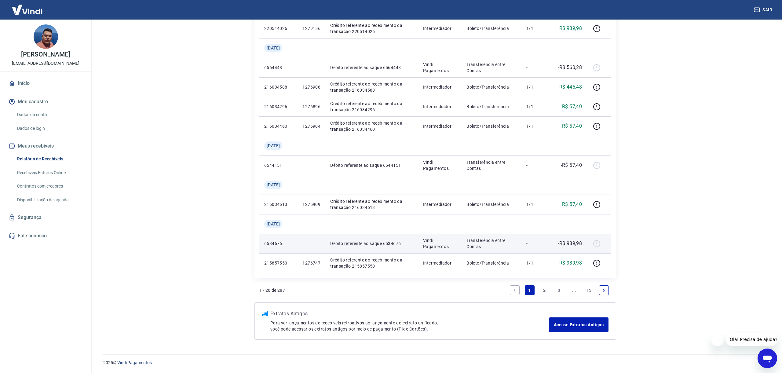
scroll to position [458, 0]
click at [543, 290] on link "2" at bounding box center [544, 290] width 10 height 10
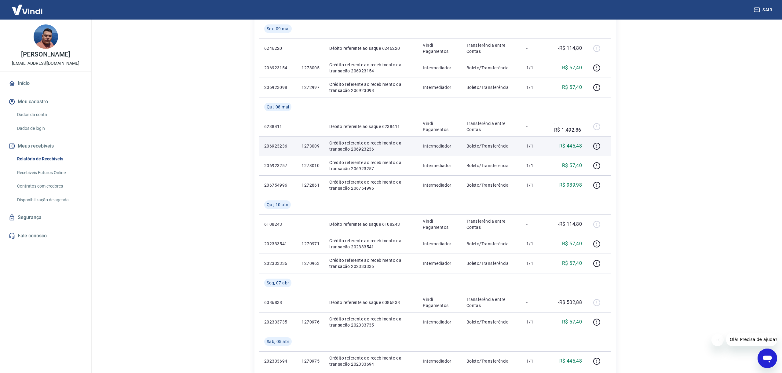
scroll to position [321, 0]
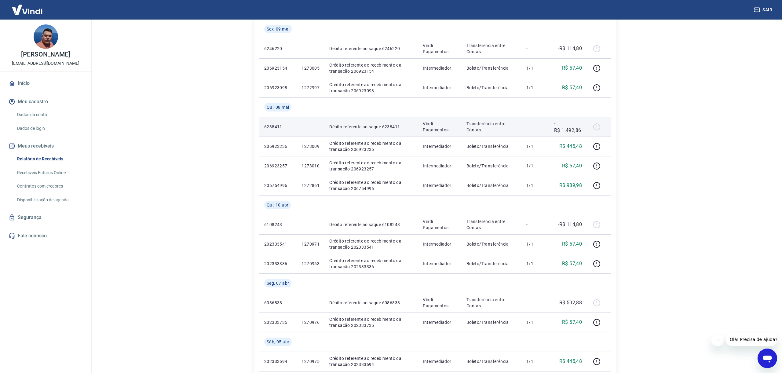
click at [596, 126] on div at bounding box center [599, 127] width 15 height 10
click at [594, 127] on div at bounding box center [599, 127] width 15 height 10
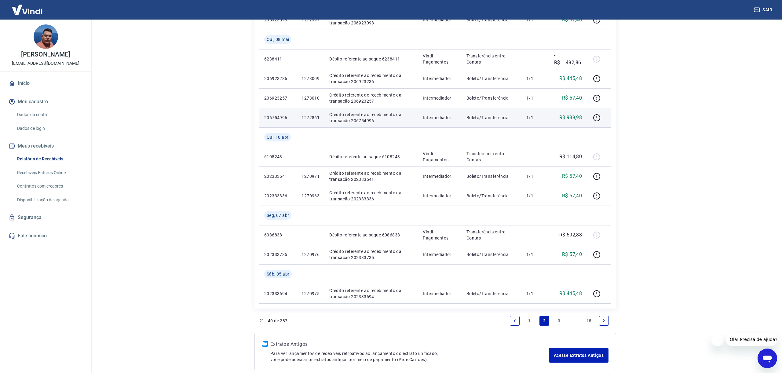
scroll to position [419, 0]
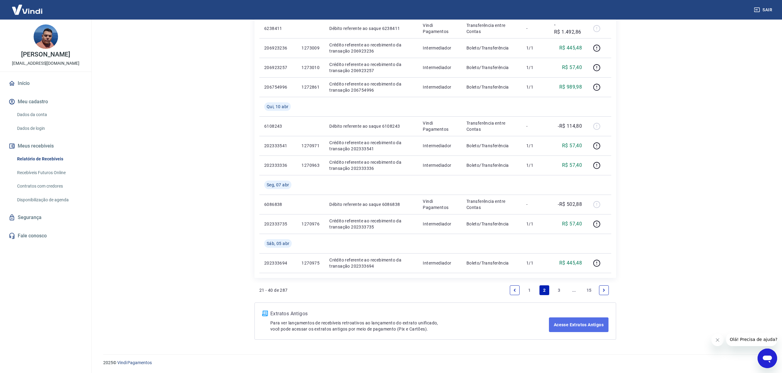
click at [573, 325] on link "Acesse Extratos Antigos" at bounding box center [579, 324] width 60 height 15
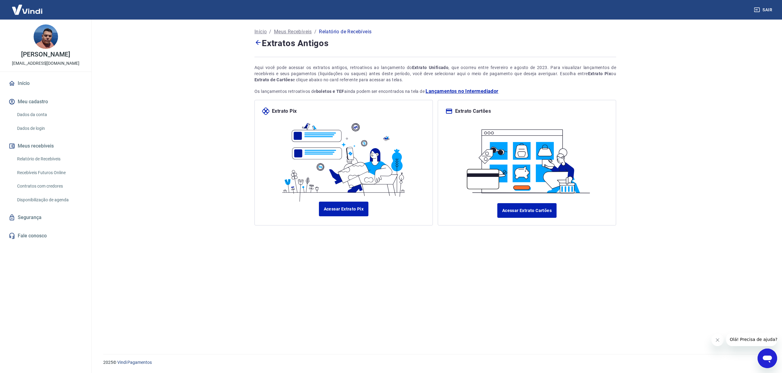
click at [450, 92] on span "Lançamentos no Intermediador" at bounding box center [461, 91] width 73 height 7
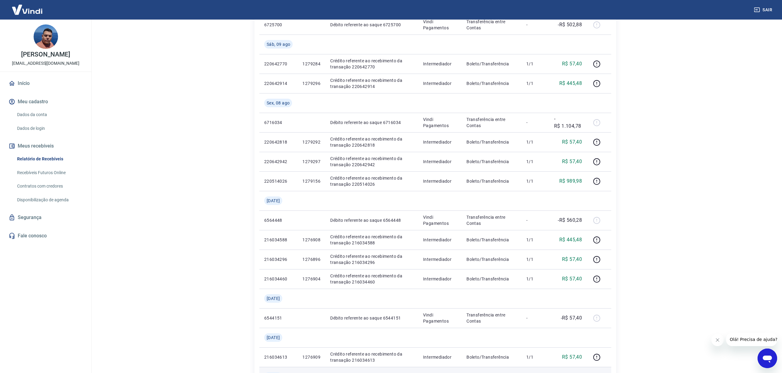
scroll to position [458, 0]
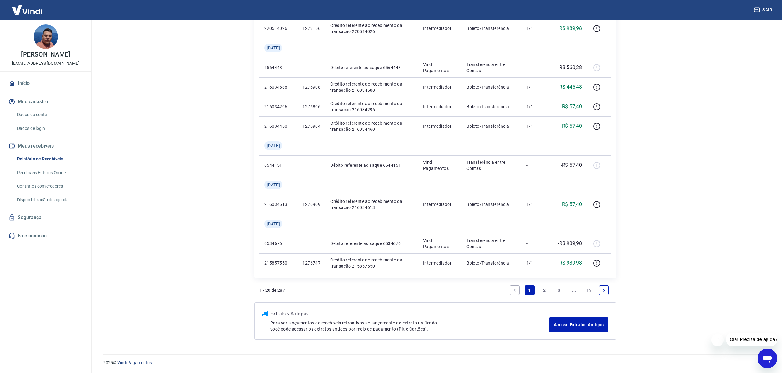
click at [547, 290] on link "2" at bounding box center [544, 290] width 10 height 10
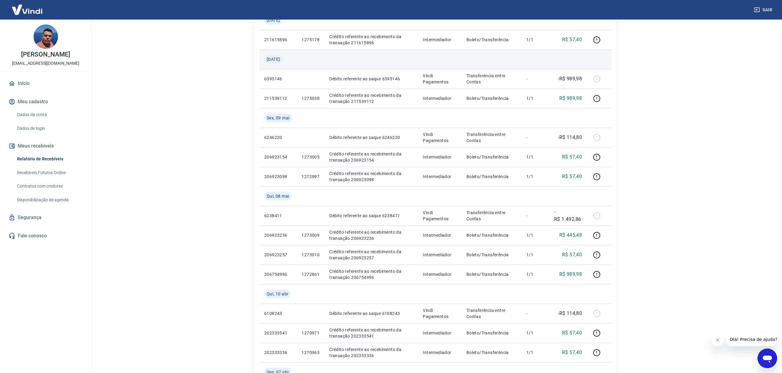
scroll to position [419, 0]
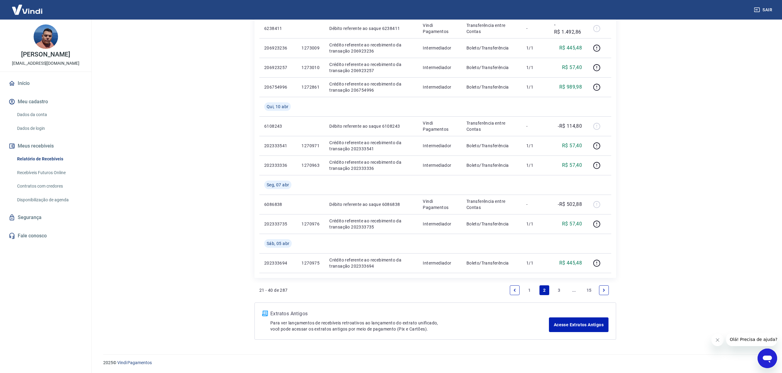
click at [561, 292] on link "3" at bounding box center [559, 290] width 10 height 10
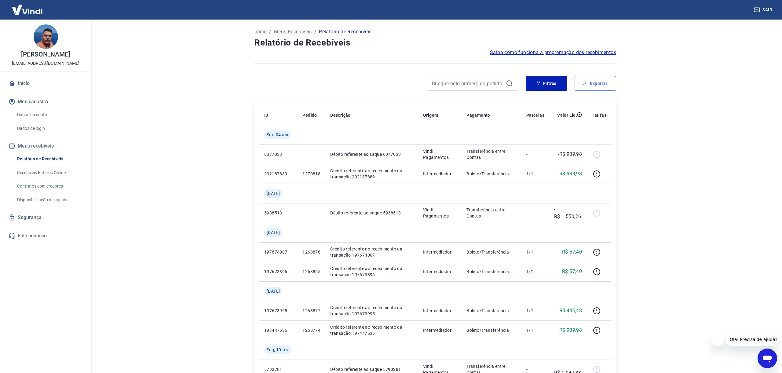
click at [590, 86] on button "Exportar" at bounding box center [595, 83] width 42 height 15
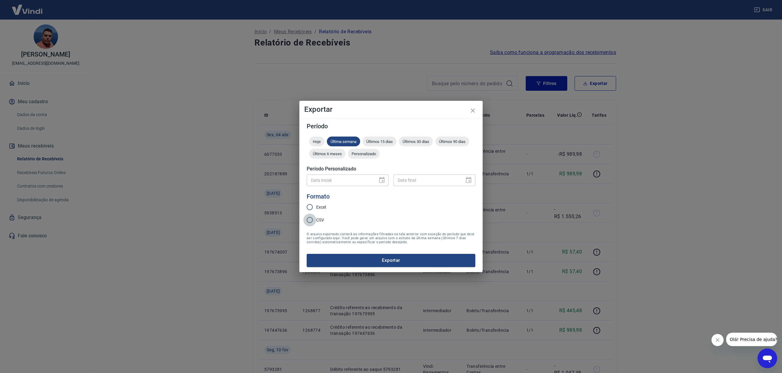
click at [316, 220] on input "CSV" at bounding box center [309, 219] width 13 height 13
radio input "true"
click at [346, 154] on div "Hoje Última semana Últimos 15 dias Últimos 30 dias Últimos 90 dias Últimos 6 me…" at bounding box center [391, 149] width 169 height 24
click at [329, 153] on span "Últimos 6 meses" at bounding box center [327, 153] width 36 height 5
click at [317, 206] on span "Excel" at bounding box center [321, 207] width 10 height 6
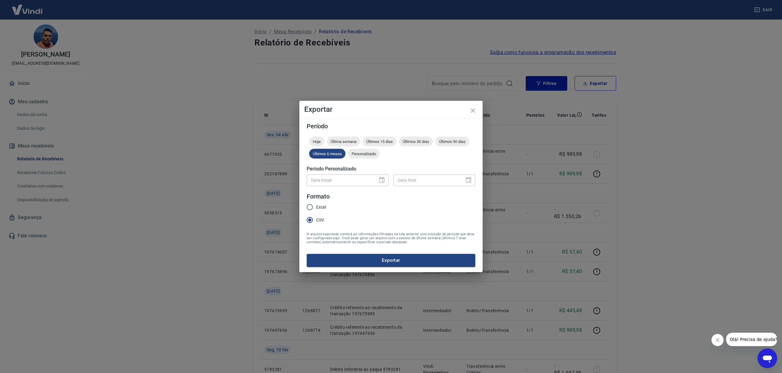
click at [316, 206] on input "Excel" at bounding box center [309, 207] width 13 height 13
radio input "true"
click at [357, 258] on button "Exportar" at bounding box center [391, 260] width 169 height 13
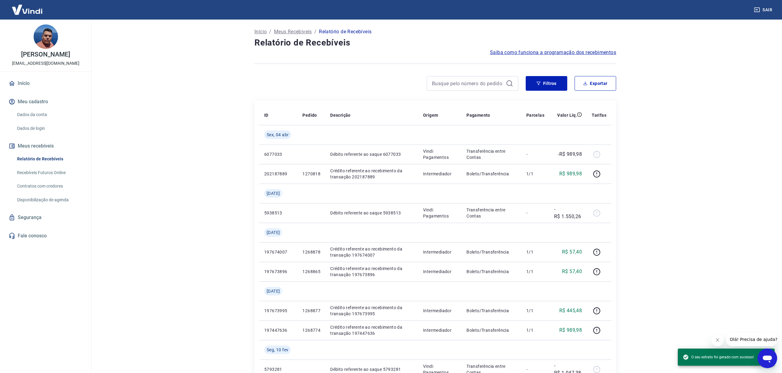
click at [684, 189] on main "Início / Meus Recebíveis / Relatório de Recebíveis Relatório de Recebíveis Saib…" at bounding box center [435, 196] width 693 height 353
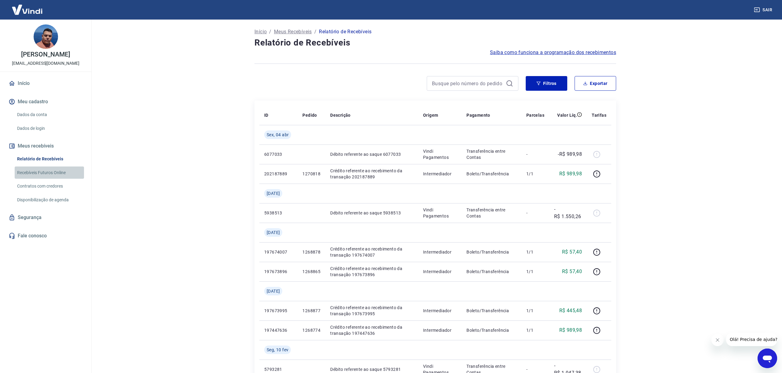
click at [40, 177] on link "Recebíveis Futuros Online" at bounding box center [49, 172] width 69 height 13
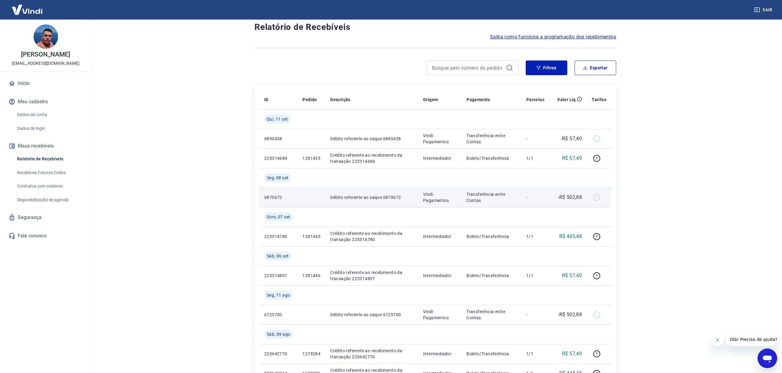
scroll to position [16, 0]
click at [737, 336] on button "Olá! Precisa de ajuda?" at bounding box center [753, 339] width 55 height 13
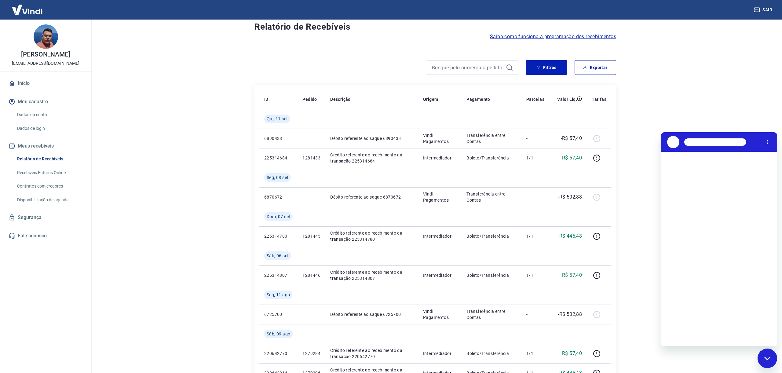
scroll to position [0, 0]
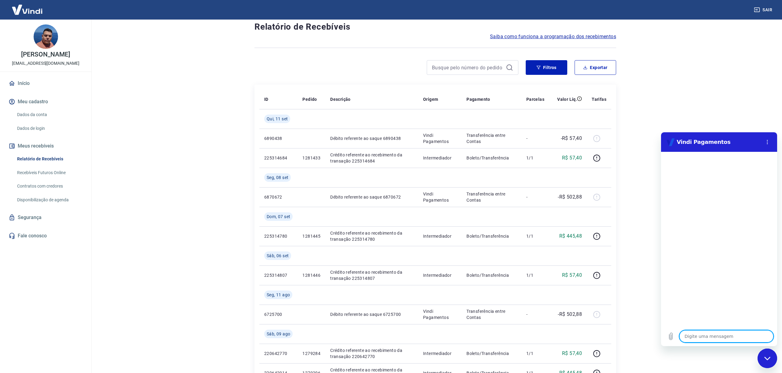
type textarea "s"
type textarea "x"
type textarea "su"
type textarea "x"
type textarea "sup"
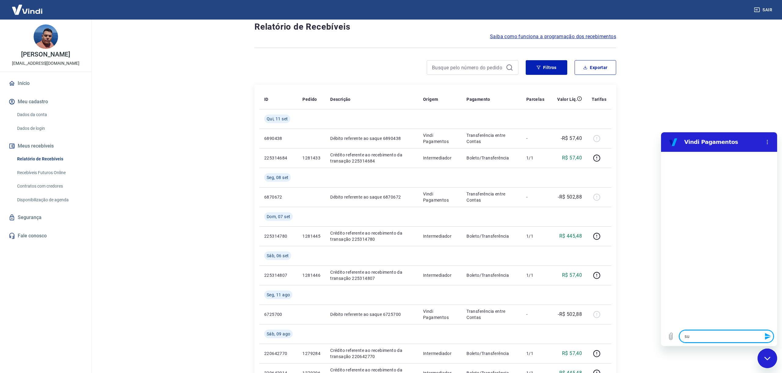
type textarea "x"
type textarea "supo"
type textarea "x"
type textarea "supor"
type textarea "x"
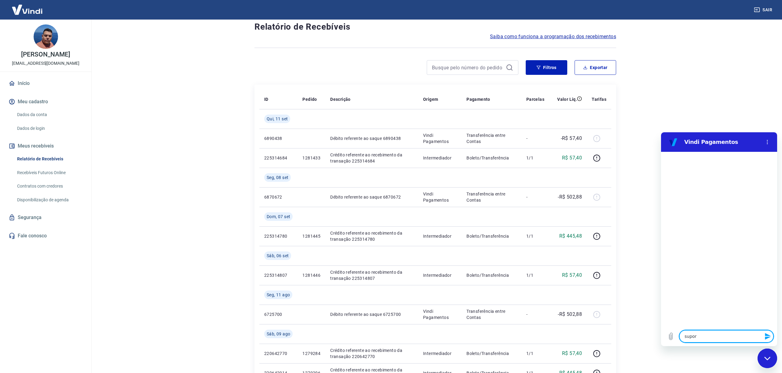
type textarea "suport"
type textarea "x"
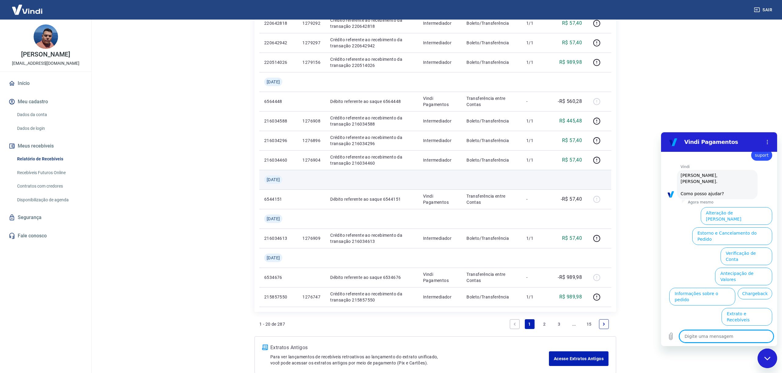
scroll to position [458, 0]
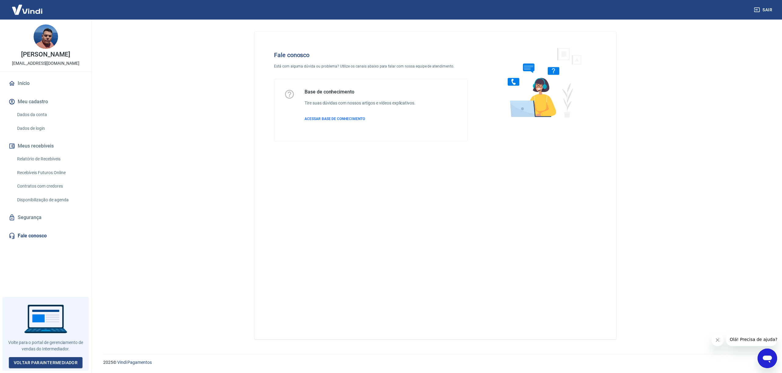
click at [546, 91] on img at bounding box center [541, 83] width 93 height 82
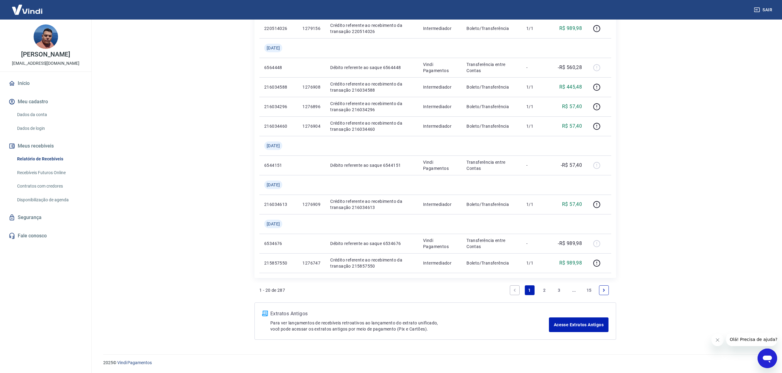
scroll to position [458, 0]
click at [545, 287] on link "2" at bounding box center [544, 290] width 10 height 10
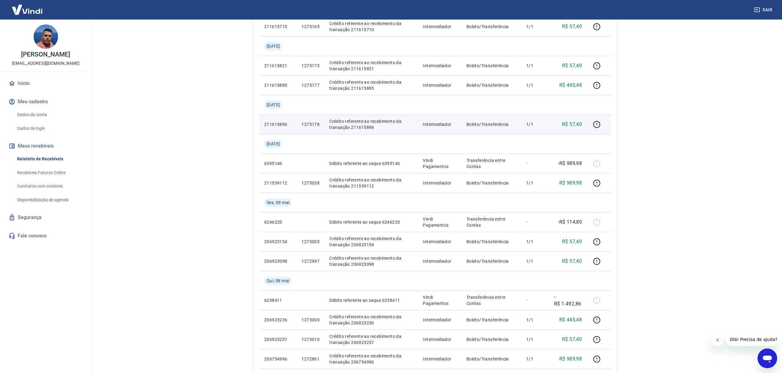
scroll to position [148, 0]
click at [19, 82] on link "Início" at bounding box center [45, 83] width 77 height 13
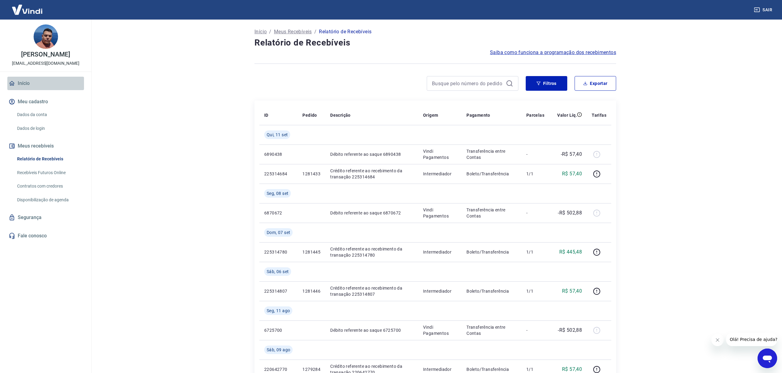
click at [35, 86] on link "Início" at bounding box center [45, 83] width 77 height 13
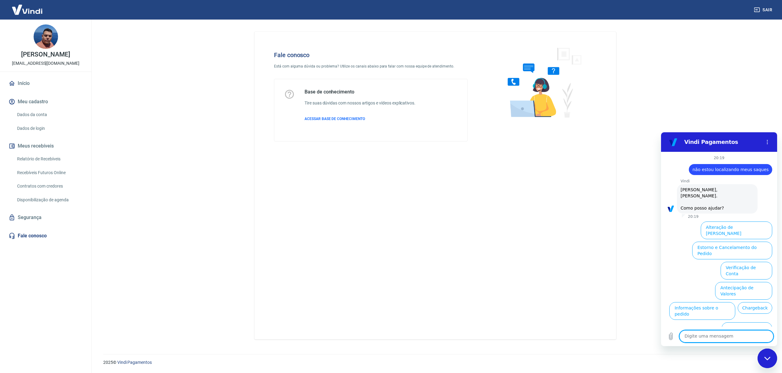
scroll to position [14, 0]
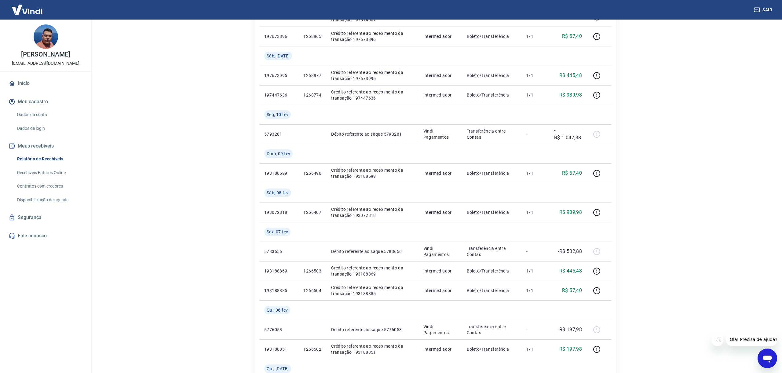
scroll to position [458, 0]
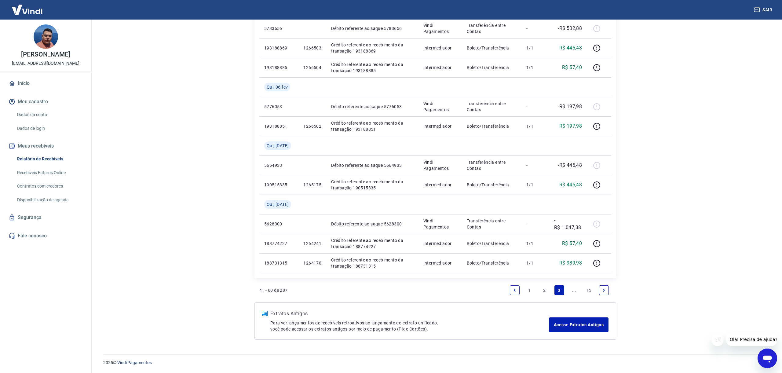
click at [546, 290] on link "2" at bounding box center [544, 290] width 10 height 10
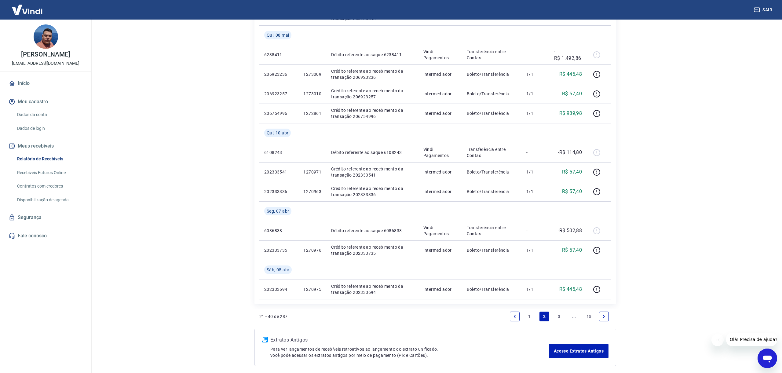
scroll to position [419, 0]
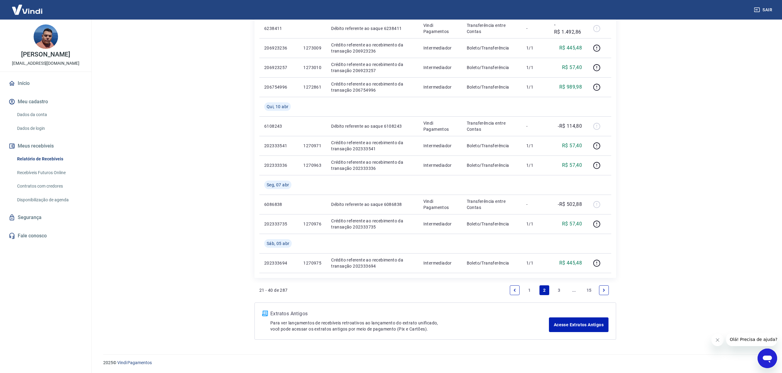
click at [516, 293] on link "Previous page" at bounding box center [515, 290] width 10 height 10
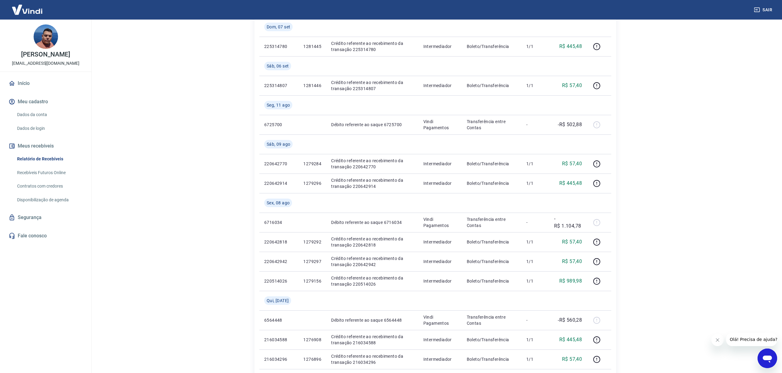
scroll to position [205, 0]
